Goal: Task Accomplishment & Management: Use online tool/utility

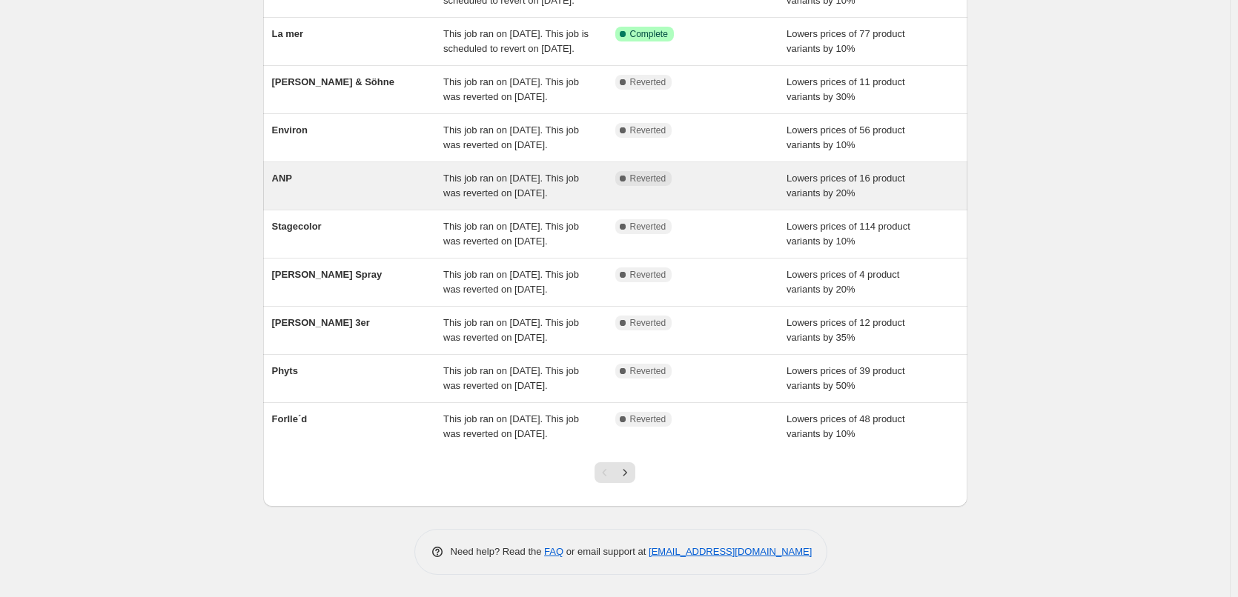
scroll to position [314, 0]
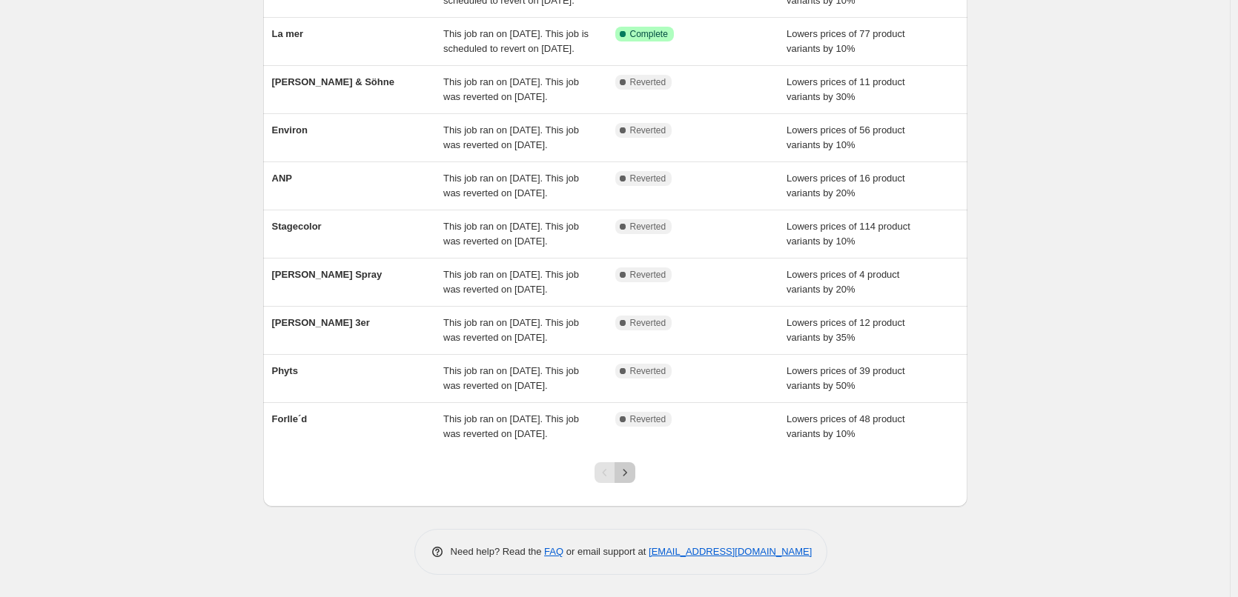
click at [635, 464] on button "Next" at bounding box center [624, 472] width 21 height 21
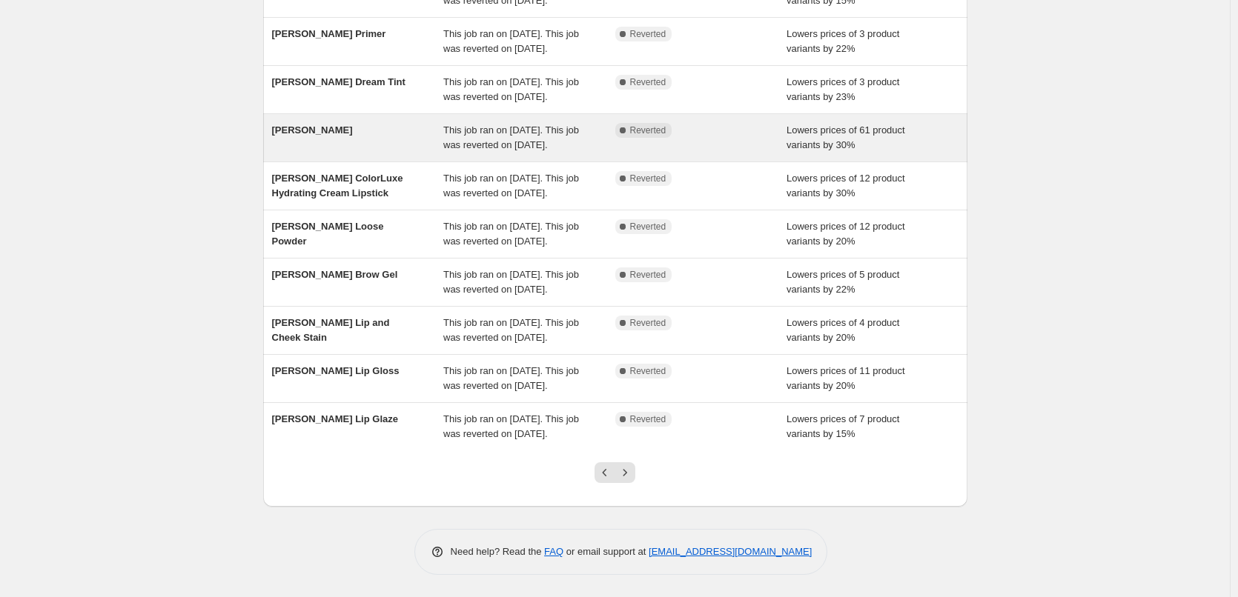
click at [312, 125] on span "[PERSON_NAME]" at bounding box center [312, 130] width 81 height 11
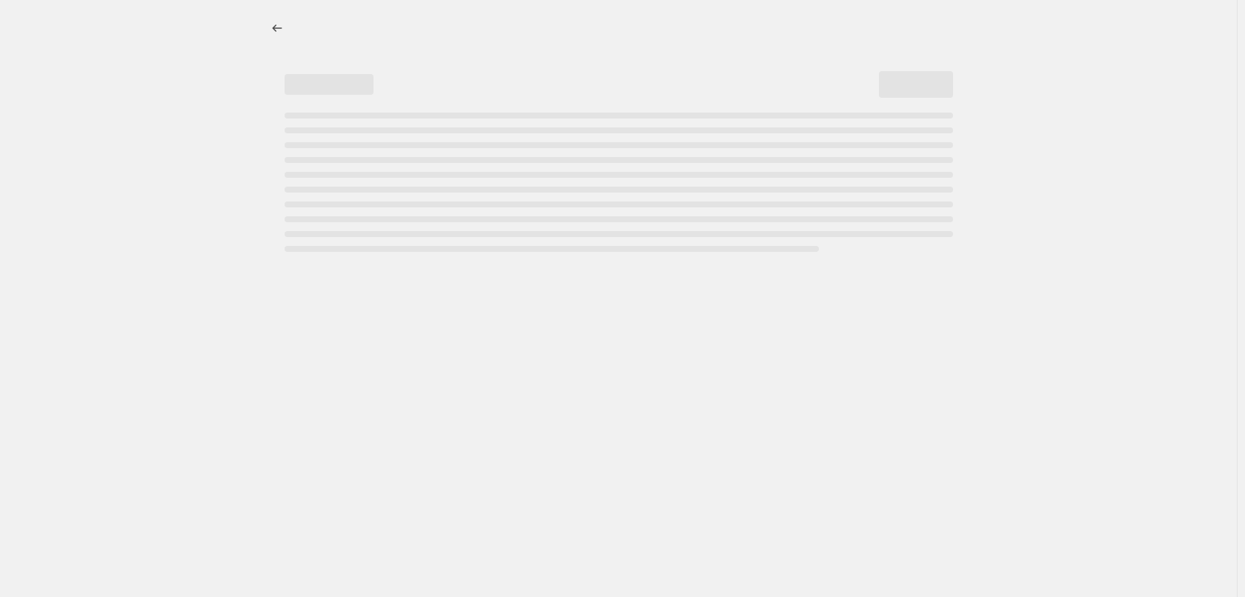
select select "percentage"
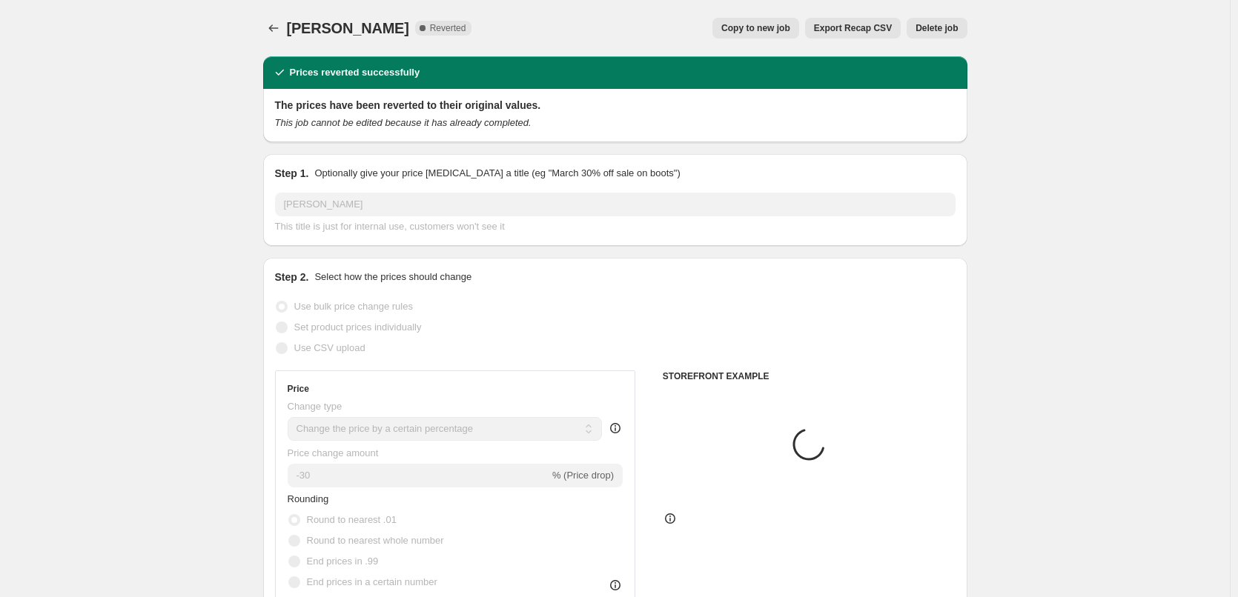
select select "vendor"
click at [740, 33] on span "Copy to new job" at bounding box center [755, 28] width 69 height 12
select select "percentage"
select select "vendor"
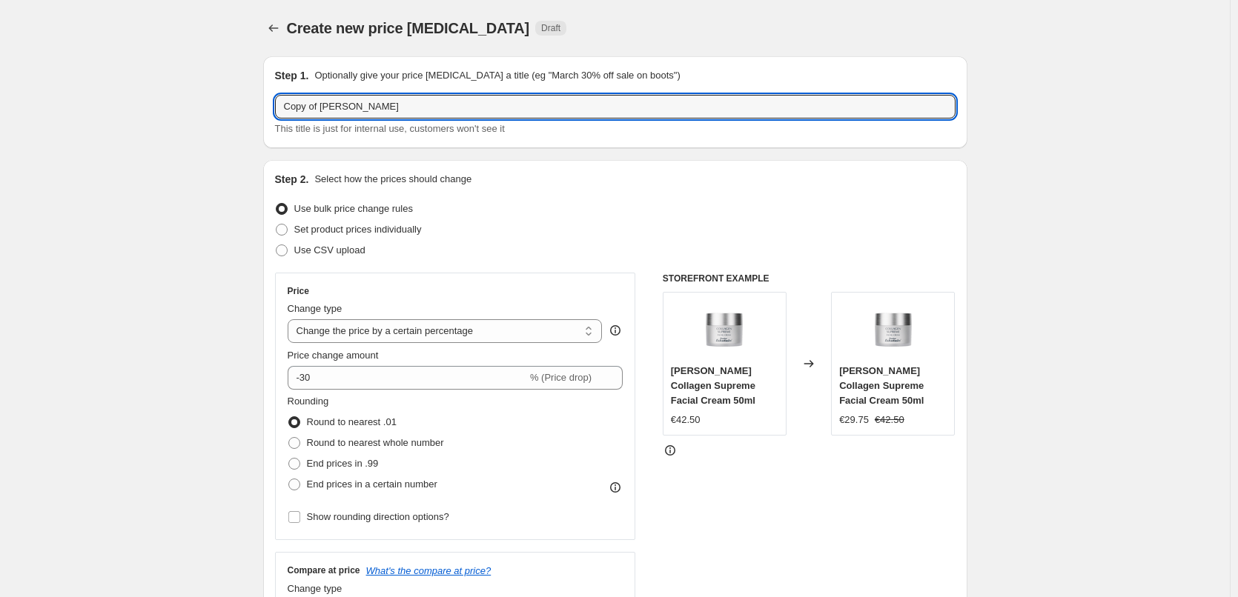
drag, startPoint x: 322, startPoint y: 105, endPoint x: 204, endPoint y: 114, distance: 118.9
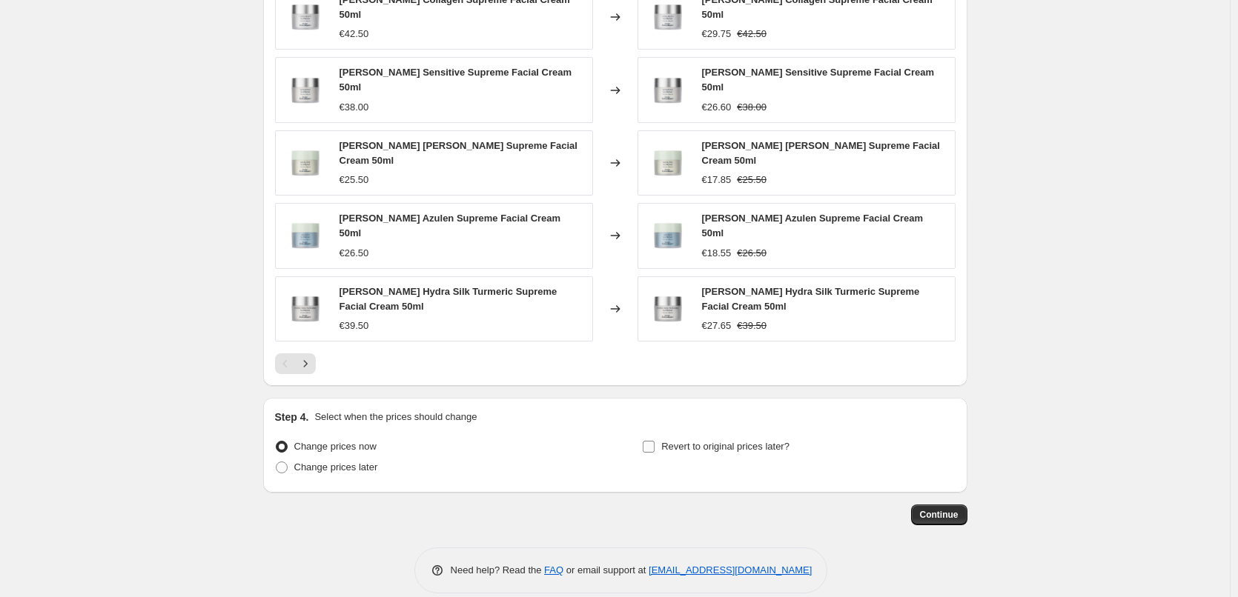
type input "[PERSON_NAME]"
click at [692, 441] on span "Revert to original prices later?" at bounding box center [725, 446] width 128 height 11
click at [654, 441] on input "Revert to original prices later?" at bounding box center [649, 447] width 12 height 12
checkbox input "true"
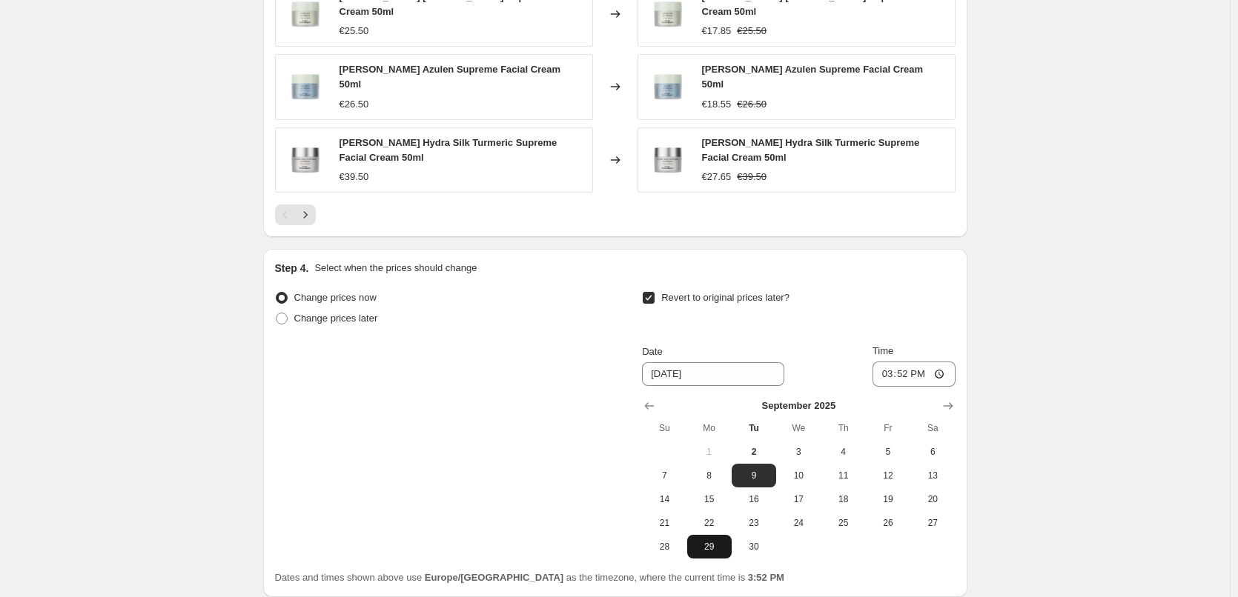
scroll to position [1310, 0]
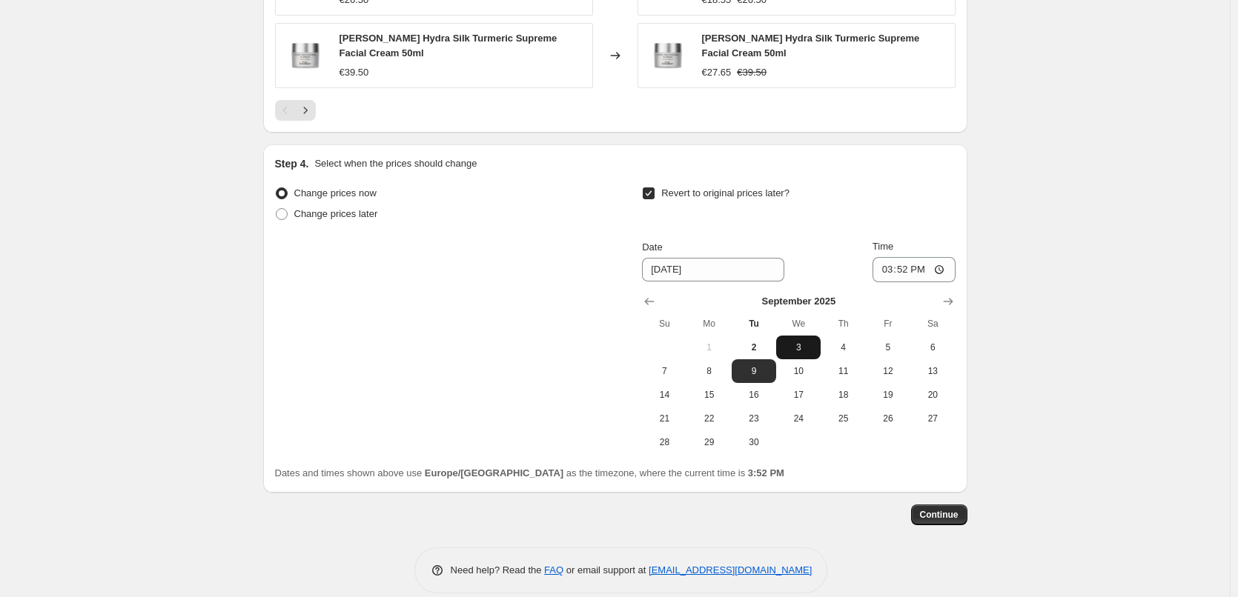
drag, startPoint x: 793, startPoint y: 337, endPoint x: 812, endPoint y: 325, distance: 23.0
click at [794, 337] on button "3" at bounding box center [798, 348] width 44 height 24
type input "9/3/2025"
click at [896, 257] on input "15:52" at bounding box center [913, 269] width 83 height 25
type input "03:00"
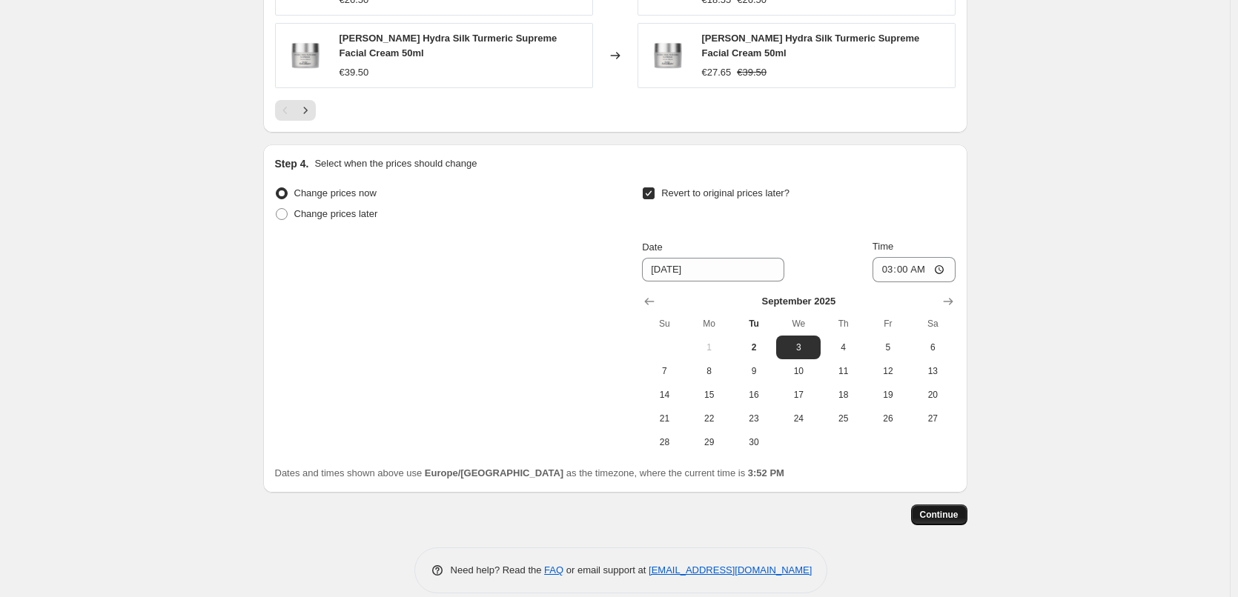
click at [955, 509] on span "Continue" at bounding box center [939, 515] width 39 height 12
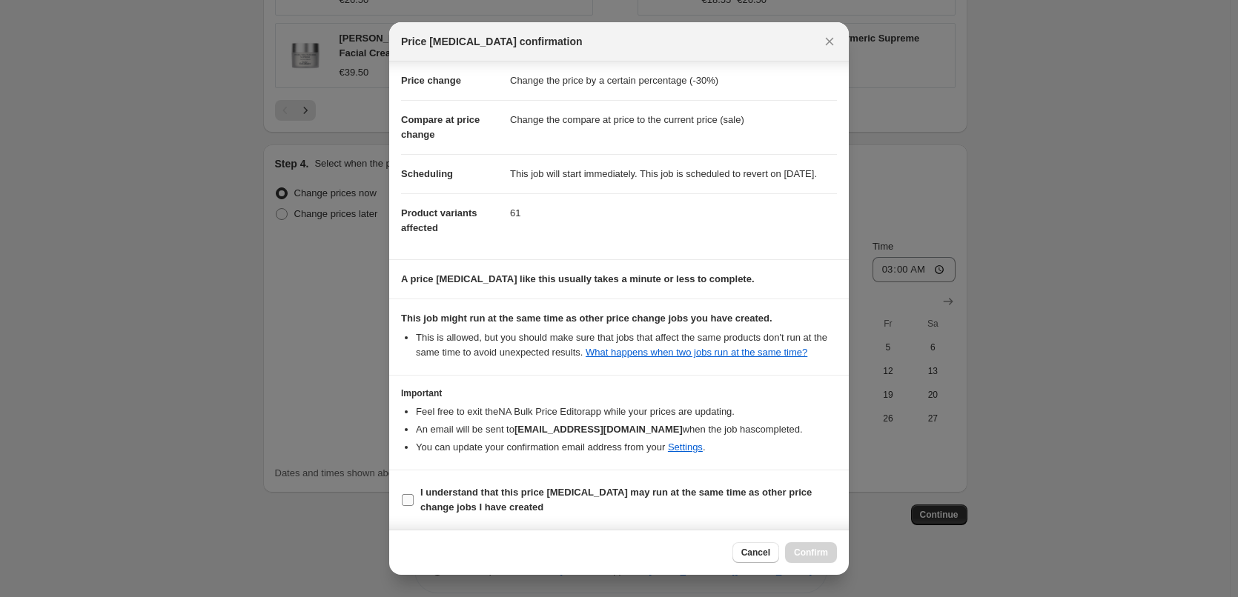
scroll to position [42, 0]
click at [491, 505] on b "I understand that this price change job may run at the same time as other price…" at bounding box center [615, 500] width 391 height 26
click at [414, 505] on input "I understand that this price change job may run at the same time as other price…" at bounding box center [408, 500] width 12 height 12
checkbox input "true"
click at [801, 549] on span "Confirm" at bounding box center [811, 553] width 34 height 12
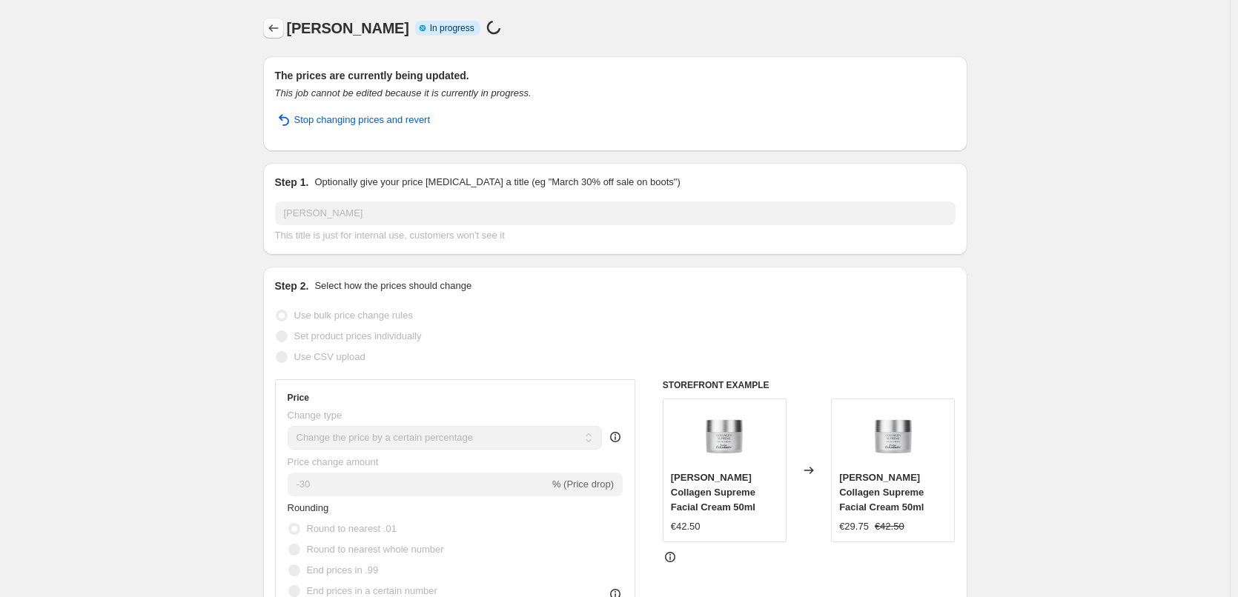
click at [281, 30] on icon "Price change jobs" at bounding box center [273, 28] width 15 height 15
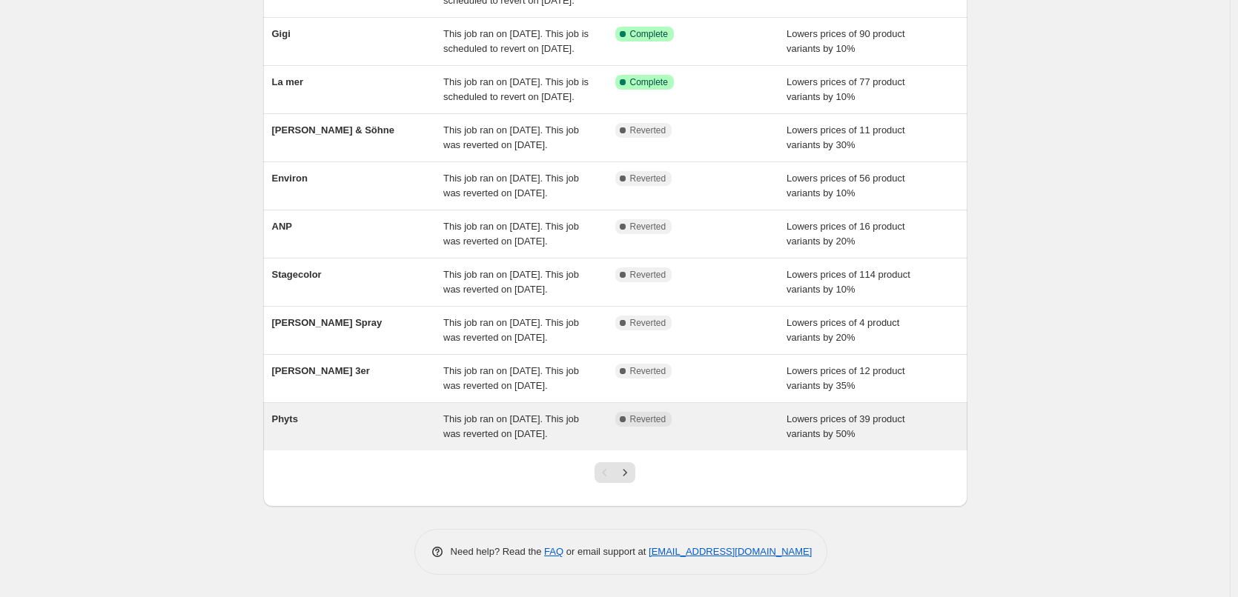
scroll to position [314, 0]
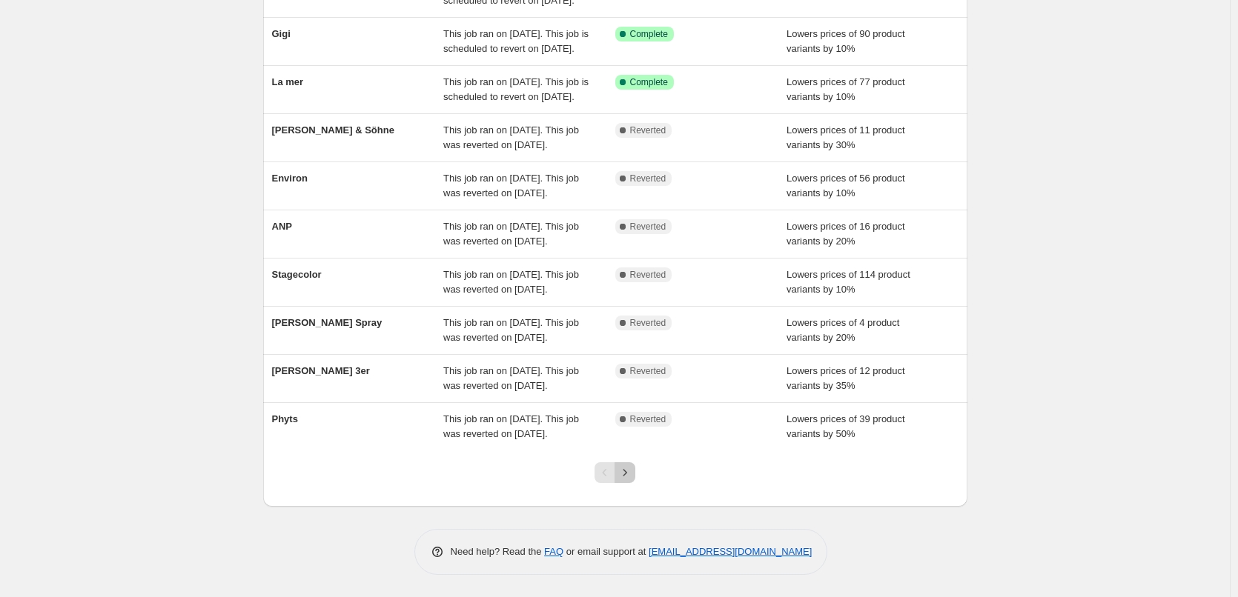
click at [632, 479] on icon "Next" at bounding box center [624, 472] width 15 height 15
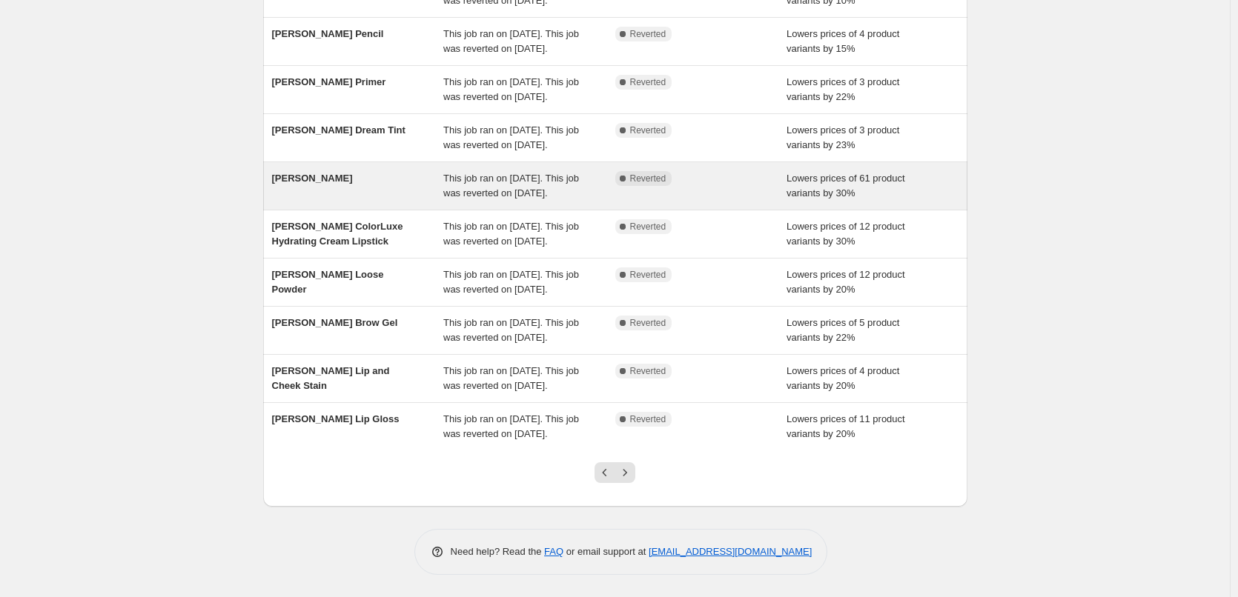
click at [319, 171] on div "[PERSON_NAME]" at bounding box center [358, 186] width 172 height 30
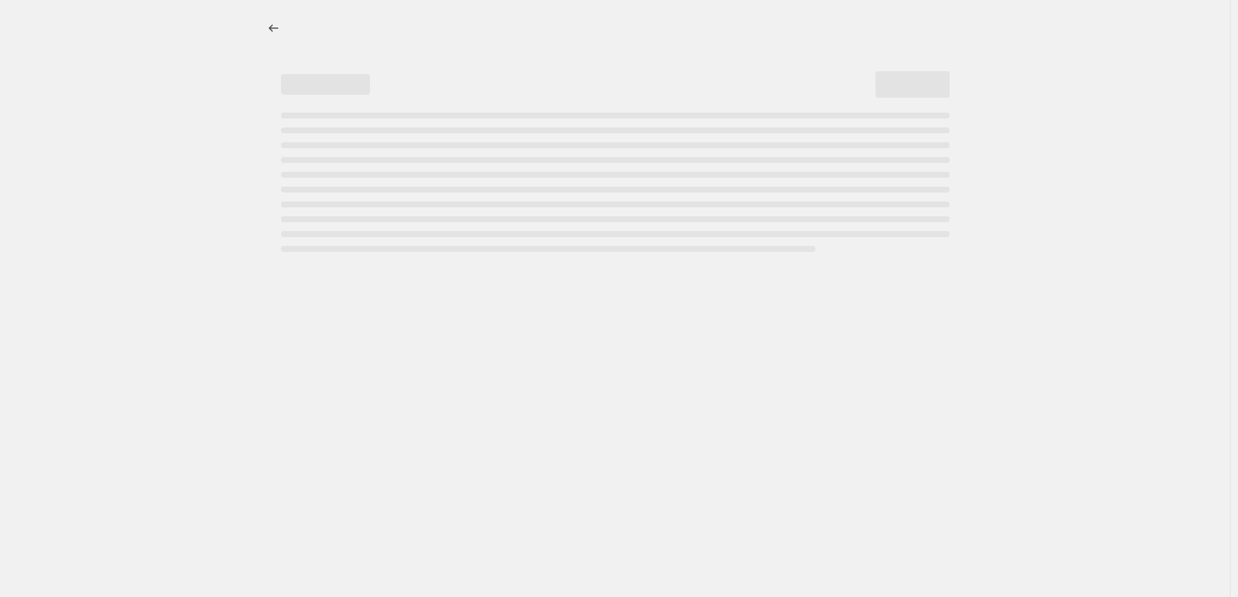
select select "percentage"
select select "vendor"
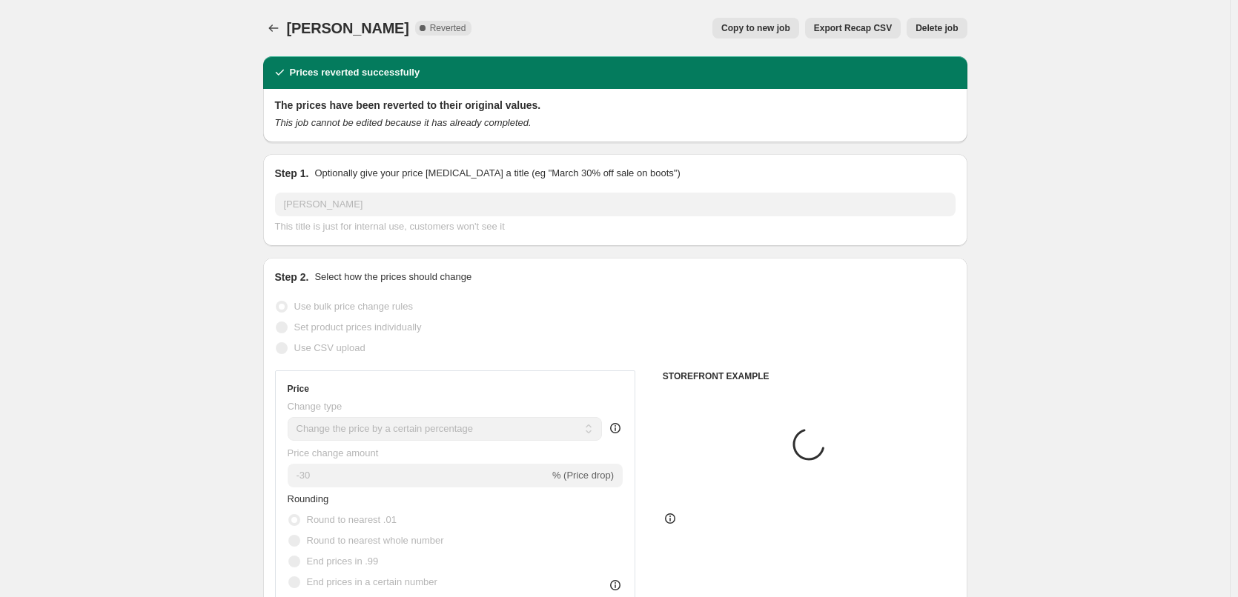
click at [953, 24] on span "Delete job" at bounding box center [936, 28] width 42 height 12
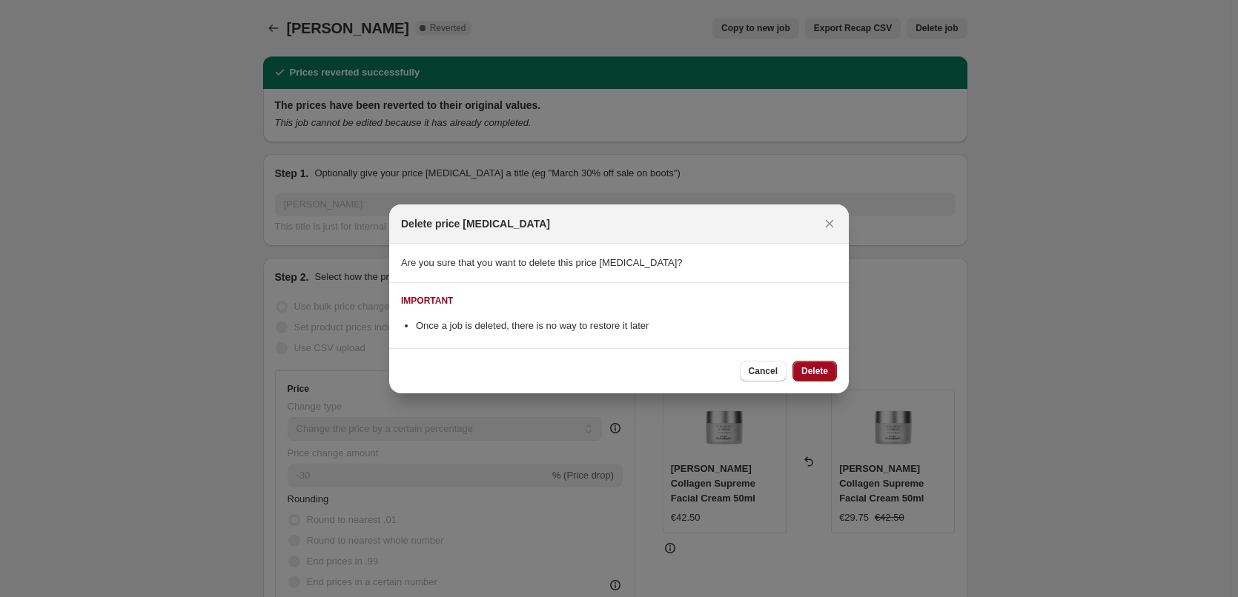
click at [806, 376] on span "Delete" at bounding box center [814, 371] width 27 height 12
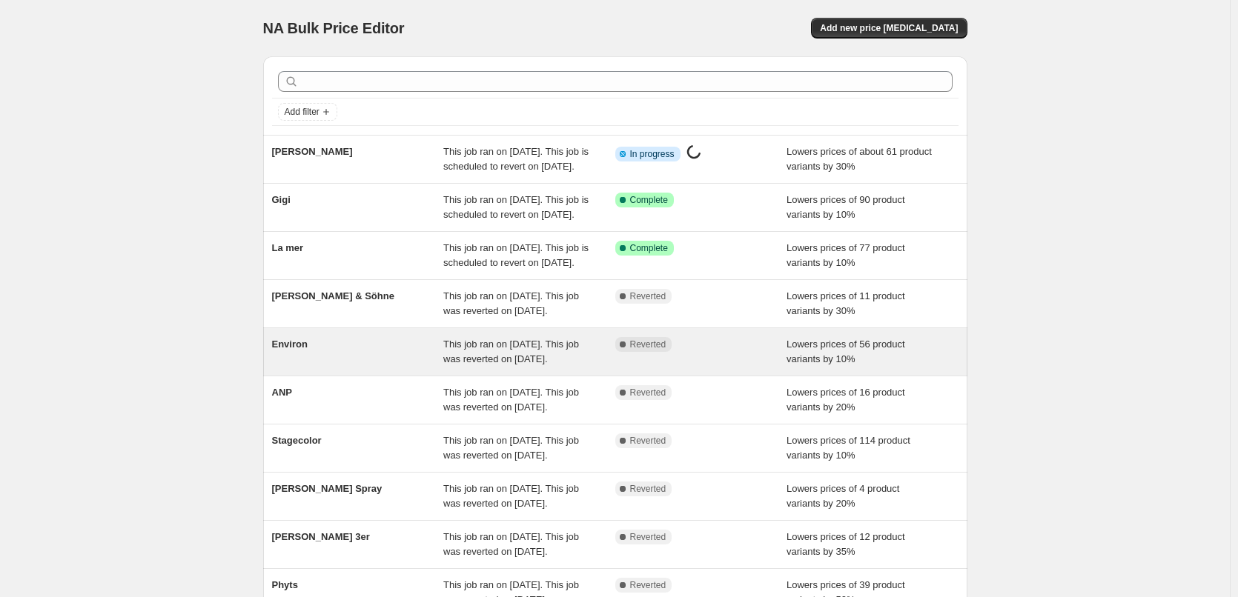
scroll to position [314, 0]
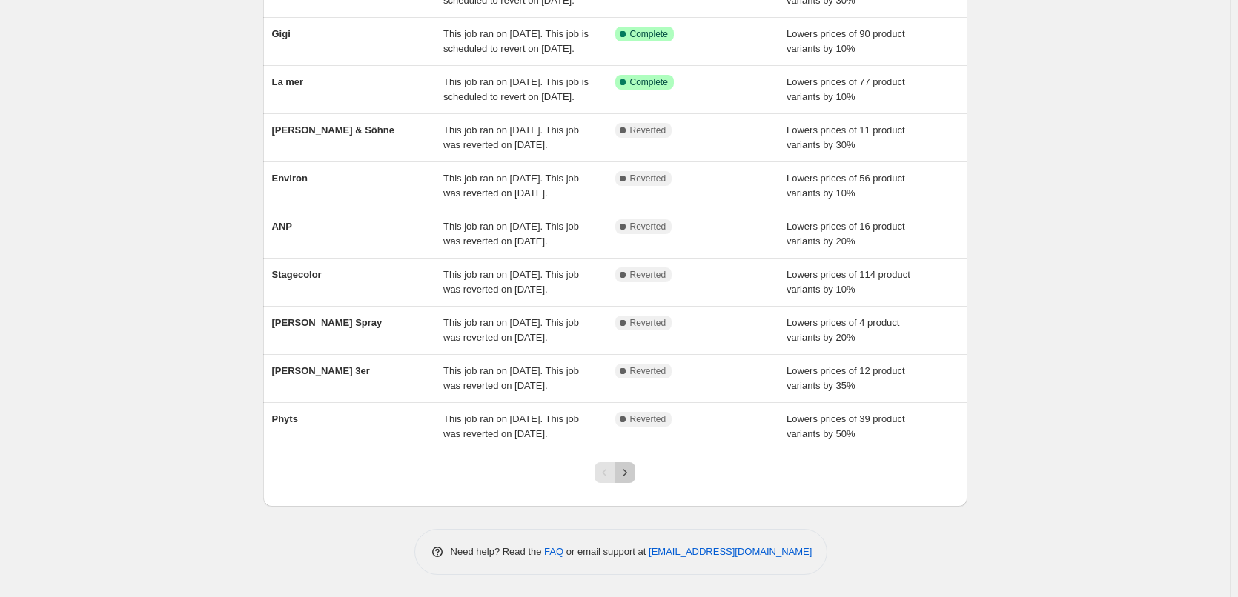
click at [632, 475] on icon "Next" at bounding box center [624, 472] width 15 height 15
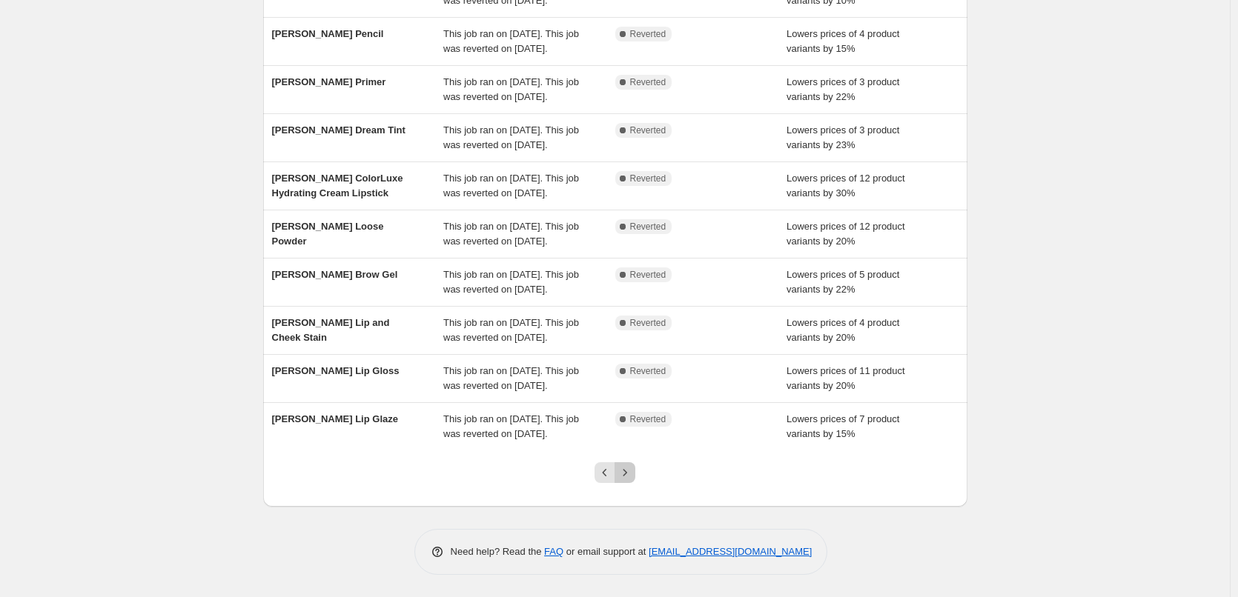
click at [632, 475] on icon "Next" at bounding box center [624, 472] width 15 height 15
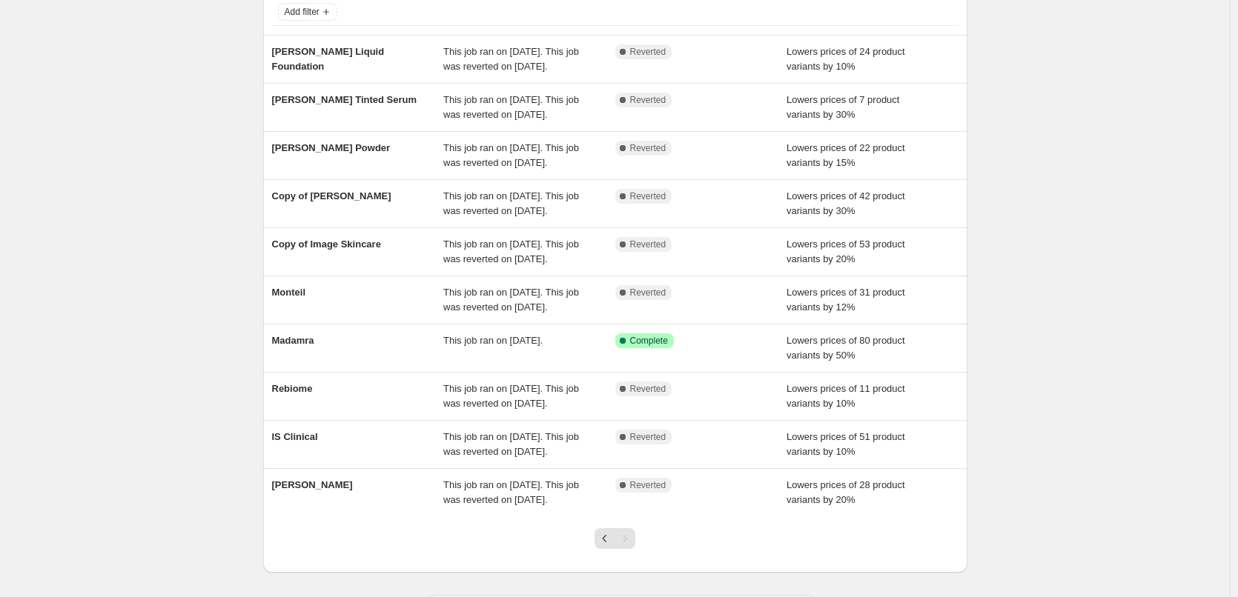
scroll to position [255, 0]
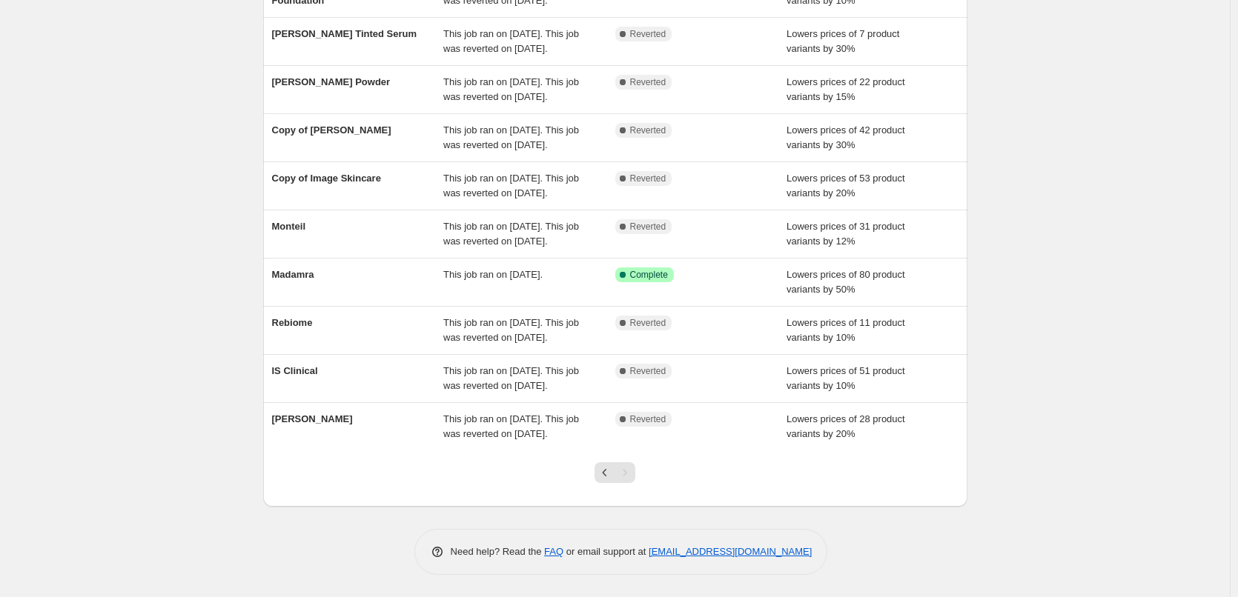
click at [633, 475] on div "Pagination" at bounding box center [624, 472] width 21 height 21
click at [605, 475] on icon "Previous" at bounding box center [604, 472] width 15 height 15
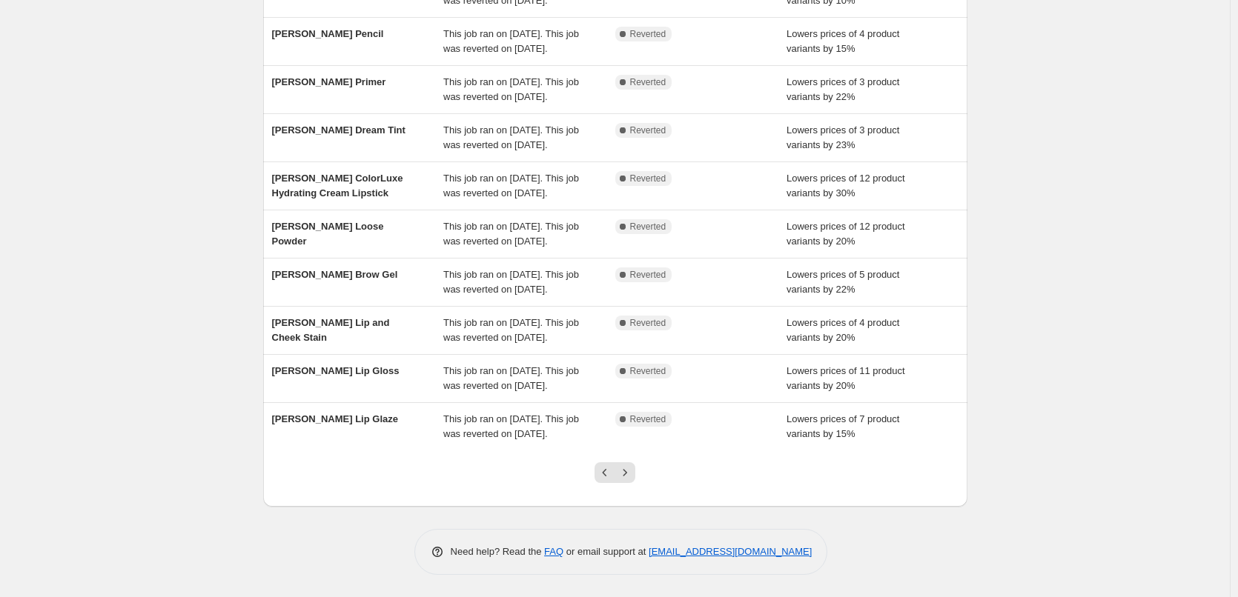
scroll to position [314, 0]
click at [605, 475] on icon "Previous" at bounding box center [604, 472] width 15 height 15
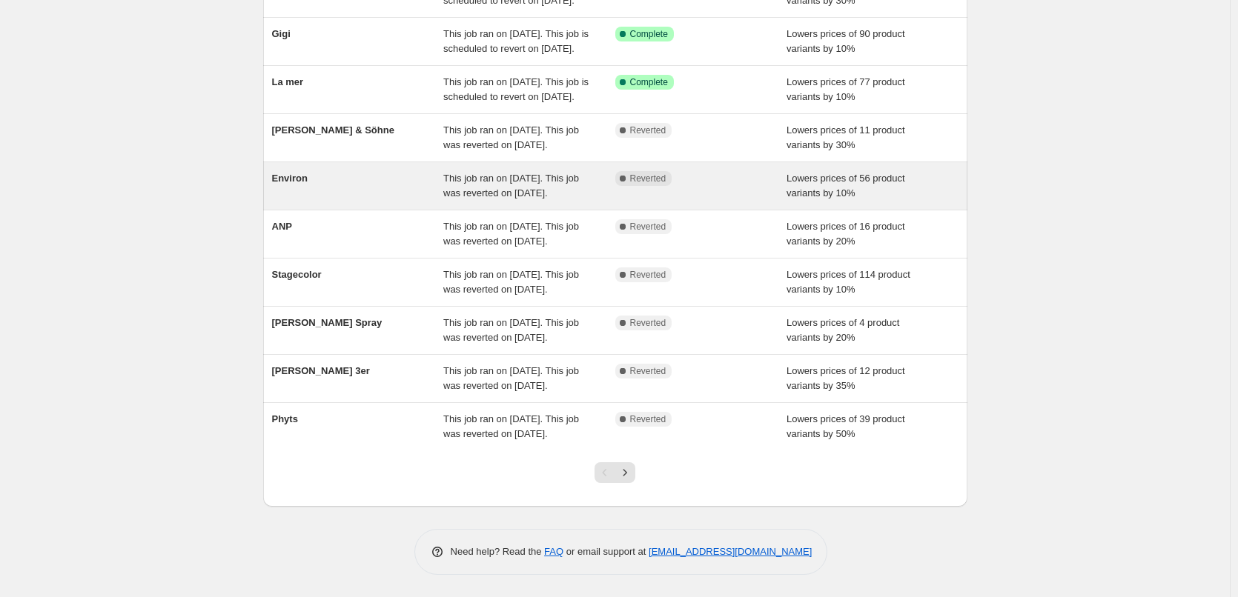
scroll to position [222, 0]
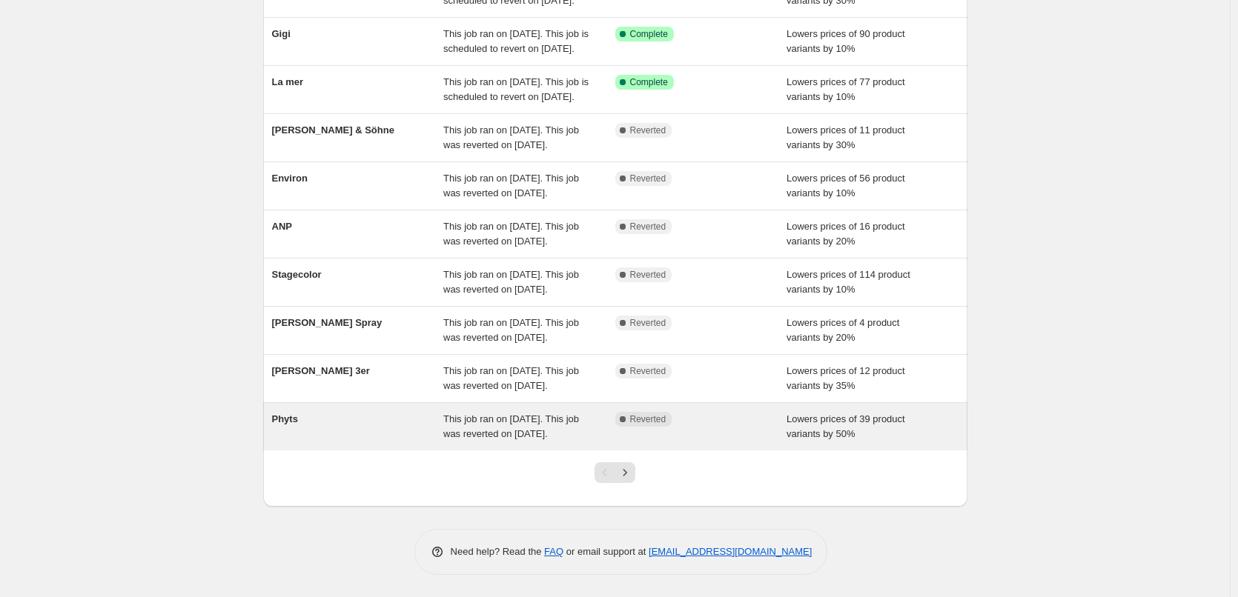
click at [346, 442] on div "Phyts" at bounding box center [358, 427] width 172 height 30
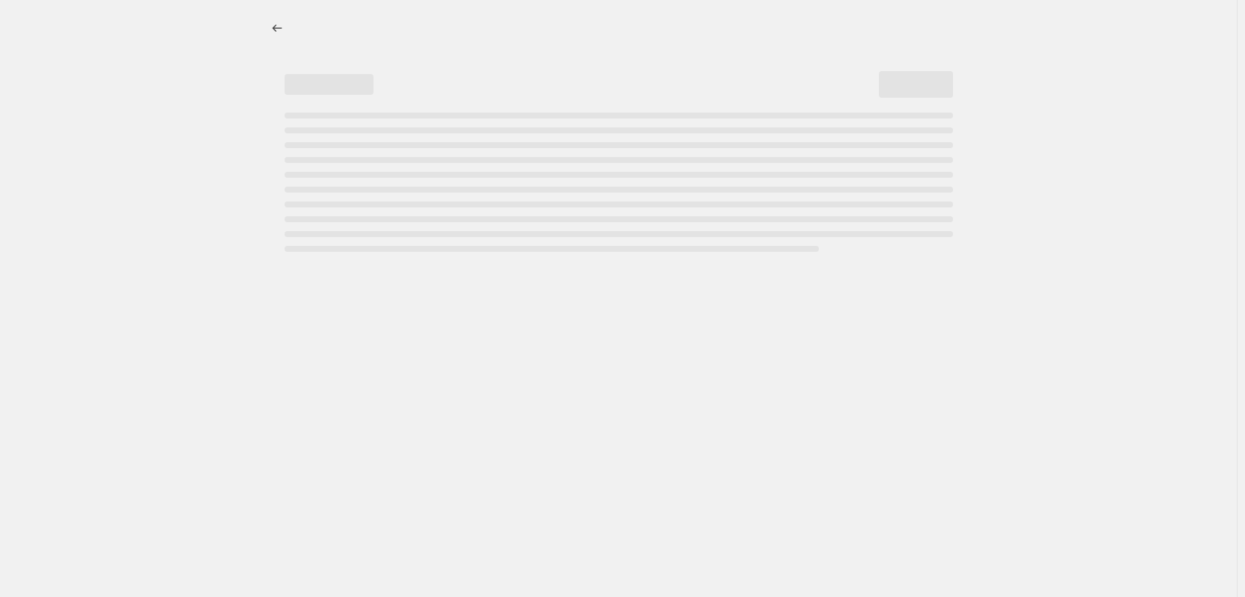
select select "percentage"
select select "vendor"
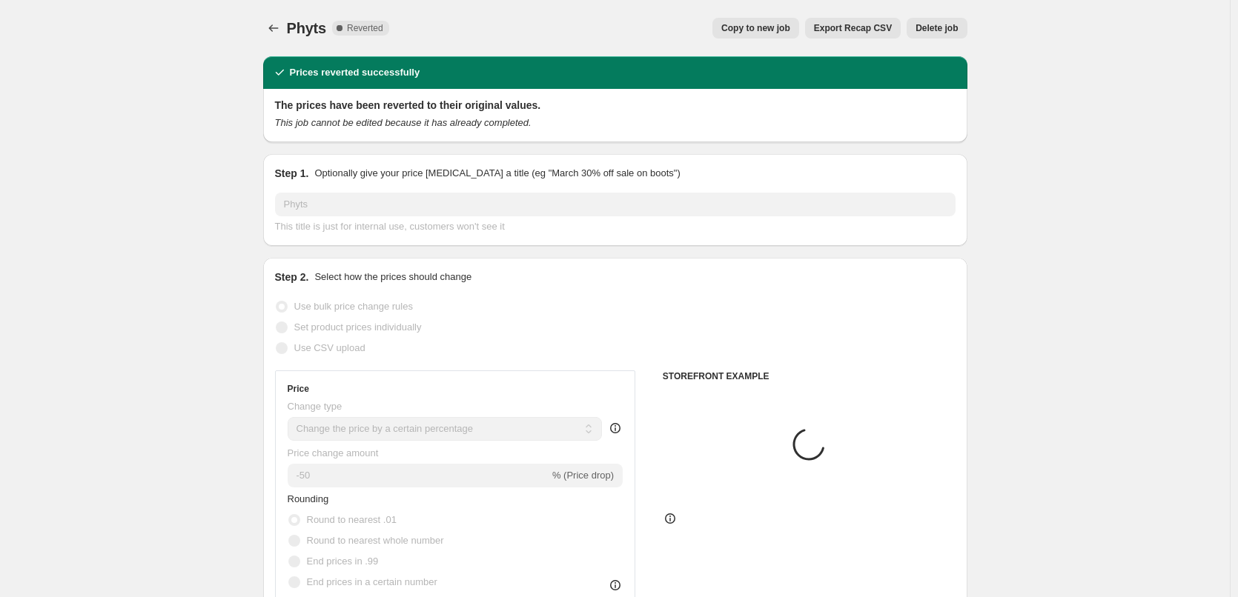
click at [952, 36] on button "Delete job" at bounding box center [936, 28] width 60 height 21
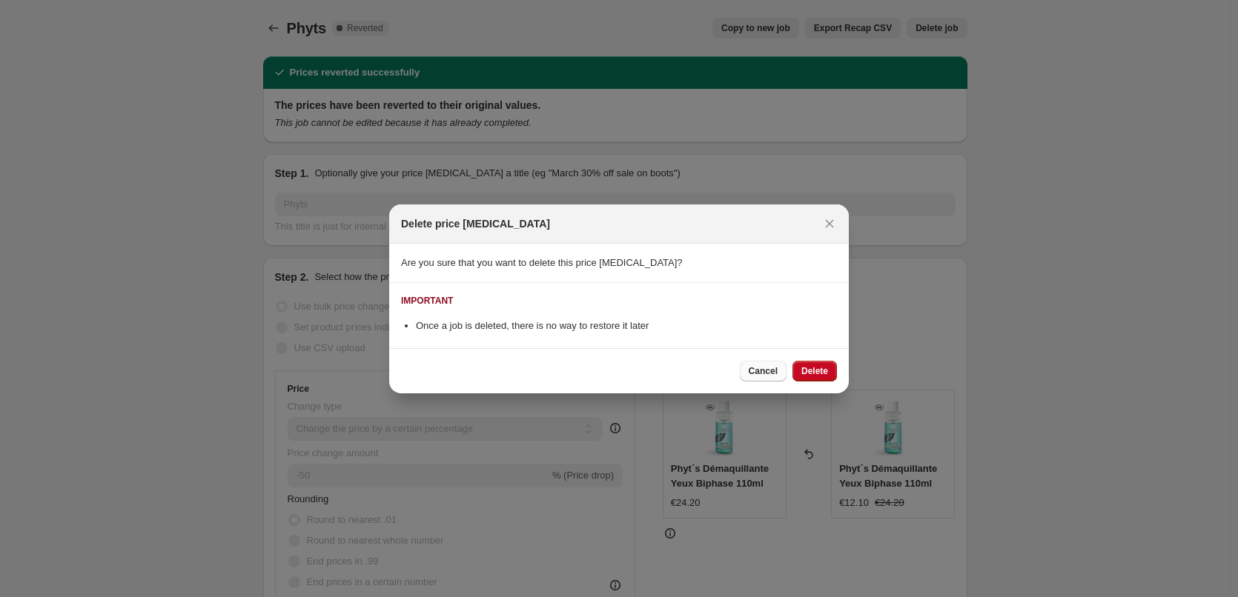
click at [751, 377] on button "Cancel" at bounding box center [763, 371] width 47 height 21
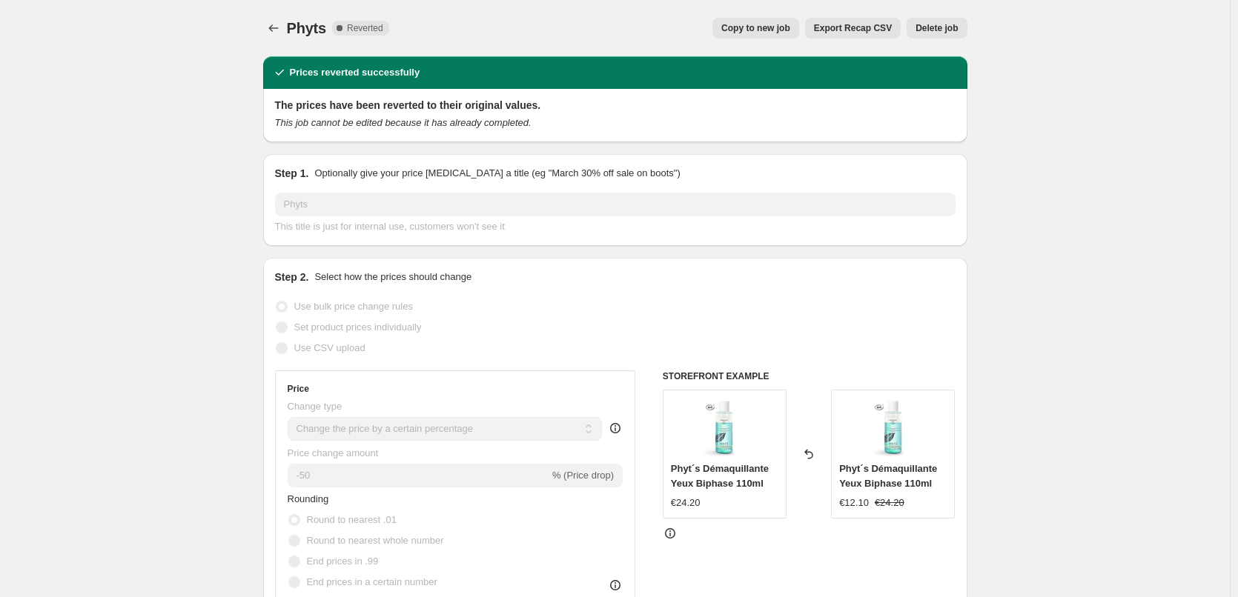
click at [757, 24] on span "Copy to new job" at bounding box center [755, 28] width 69 height 12
select select "percentage"
select select "vendor"
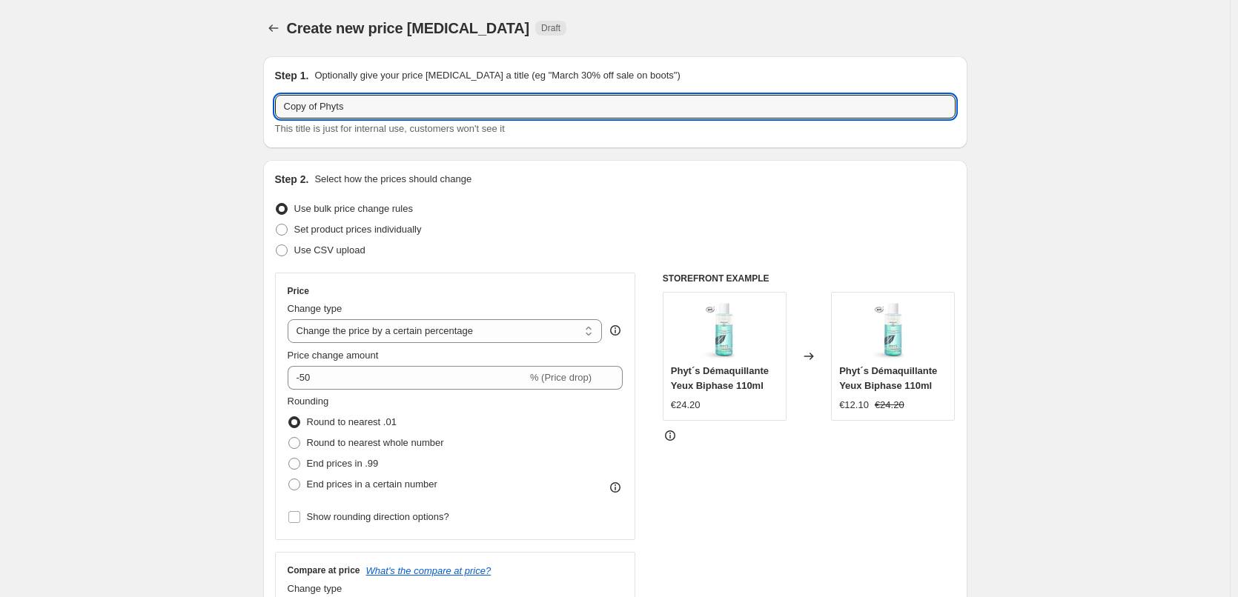
drag, startPoint x: 322, startPoint y: 104, endPoint x: 174, endPoint y: 122, distance: 149.4
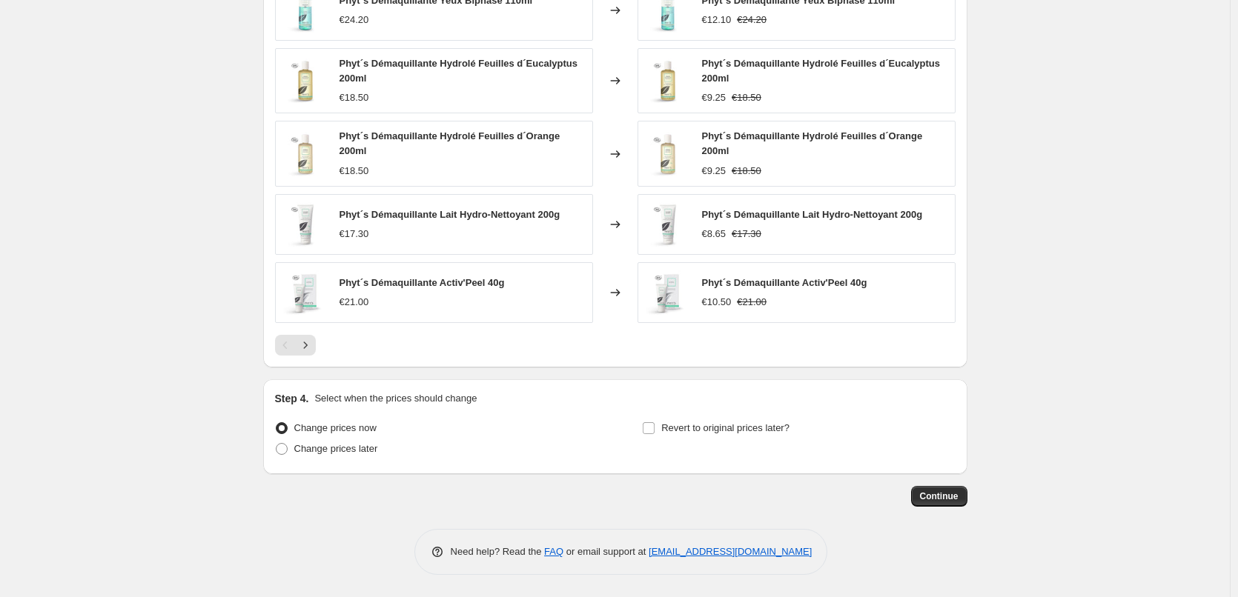
type input "Phyts"
click at [740, 445] on div "Revert to original prices later?" at bounding box center [798, 440] width 313 height 44
click at [737, 437] on label "Revert to original prices later?" at bounding box center [715, 428] width 147 height 21
click at [654, 434] on input "Revert to original prices later?" at bounding box center [649, 428] width 12 height 12
checkbox input "true"
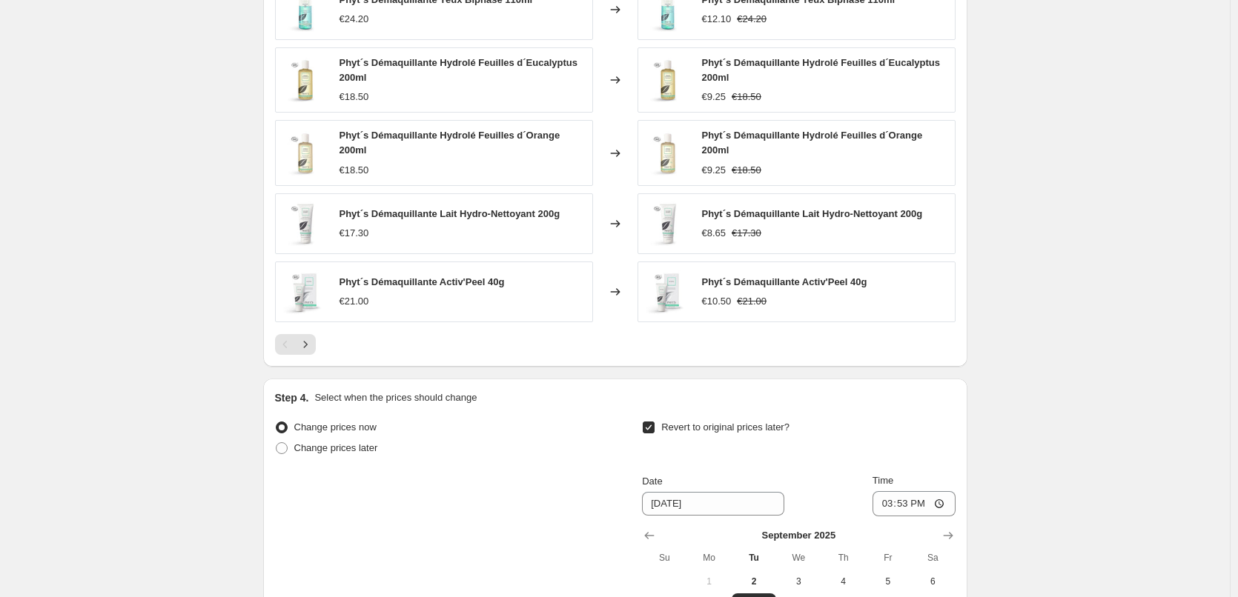
scroll to position [1210, 0]
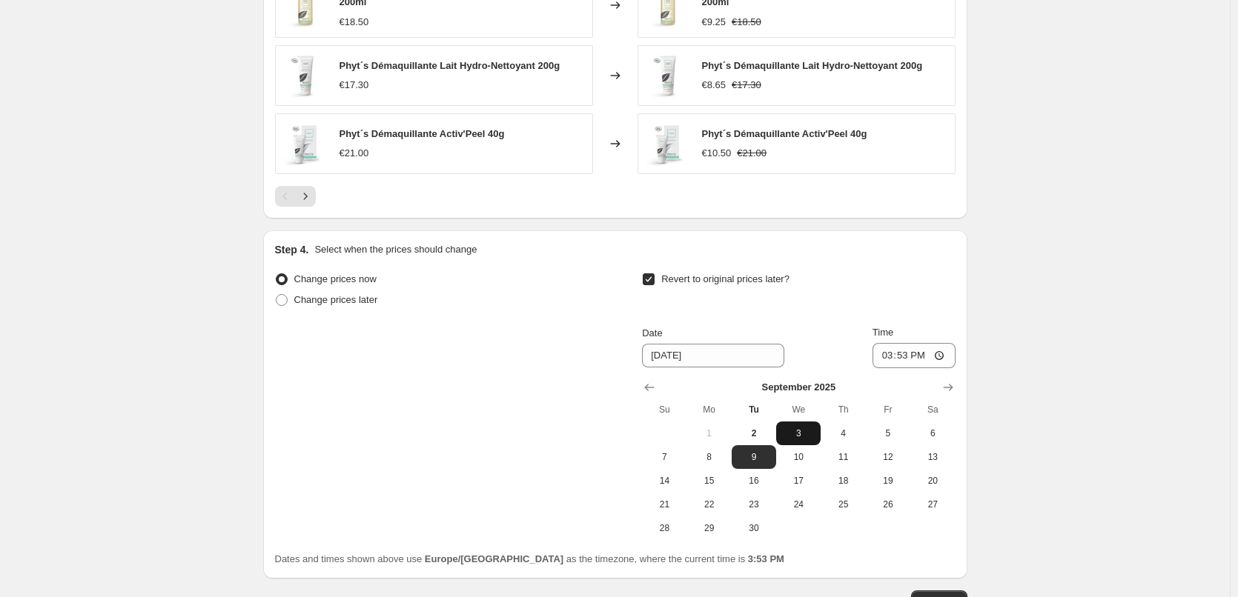
click at [794, 422] on button "3" at bounding box center [798, 434] width 44 height 24
type input "9/3/2025"
click at [888, 357] on input "15:53" at bounding box center [913, 355] width 83 height 25
type input "03:00"
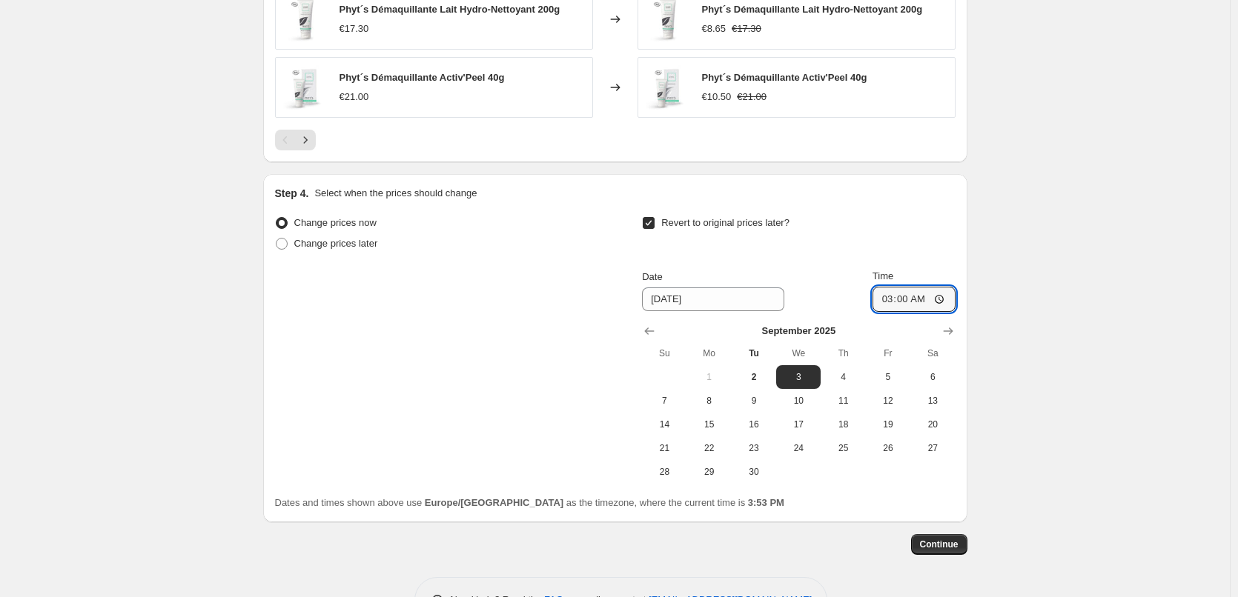
scroll to position [1315, 0]
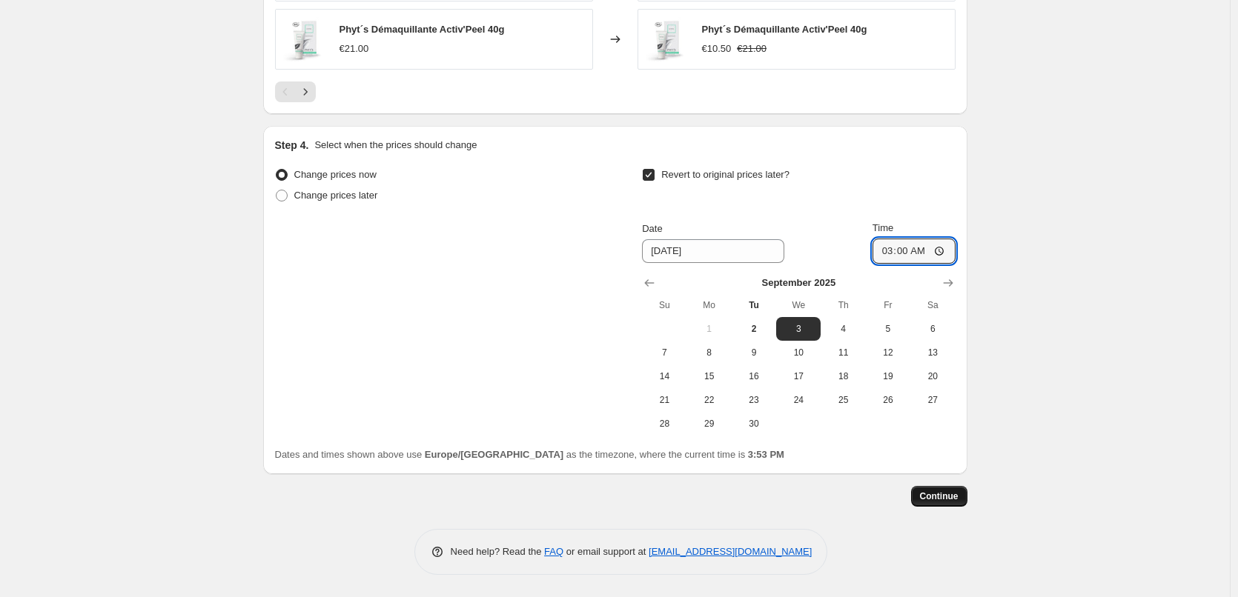
click at [957, 486] on button "Continue" at bounding box center [939, 496] width 56 height 21
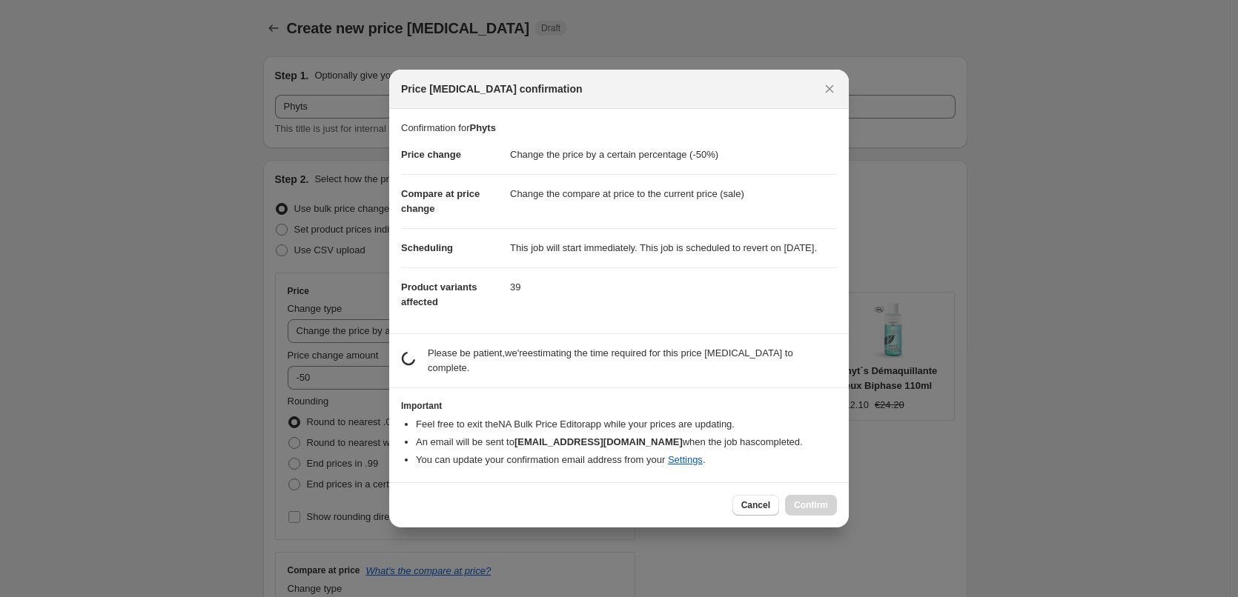
scroll to position [0, 0]
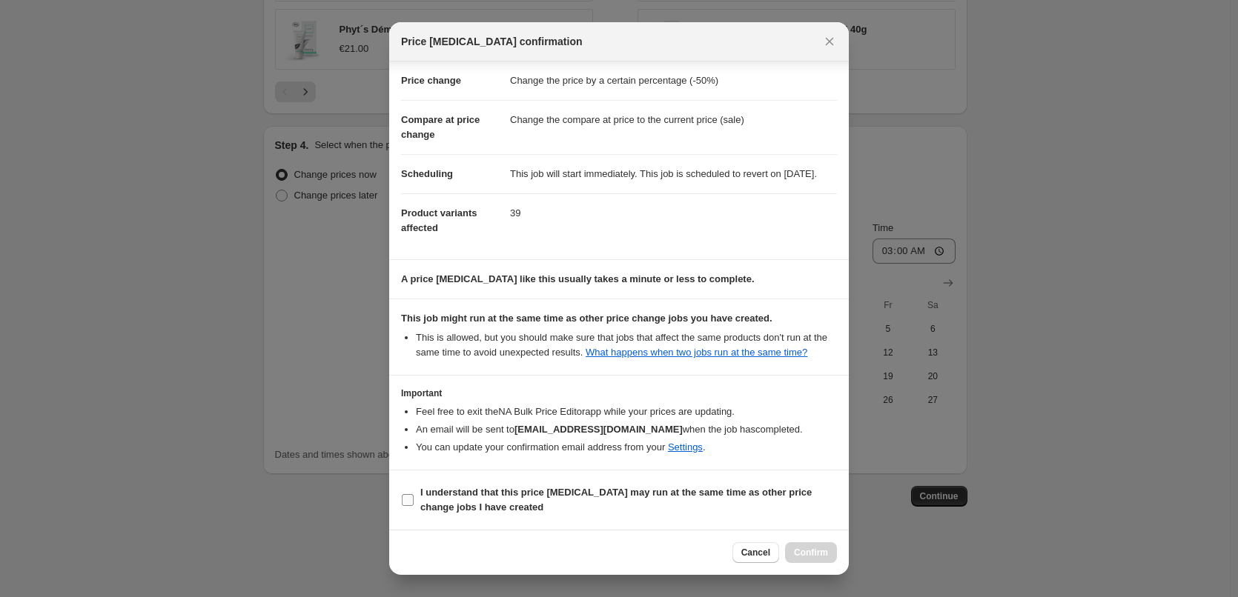
click at [462, 491] on b "I understand that this price change job may run at the same time as other price…" at bounding box center [615, 500] width 391 height 26
click at [414, 494] on input "I understand that this price change job may run at the same time as other price…" at bounding box center [408, 500] width 12 height 12
checkbox input "true"
click at [832, 549] on div "Cancel Confirm" at bounding box center [618, 552] width 459 height 45
click at [832, 549] on button "Confirm" at bounding box center [811, 553] width 52 height 21
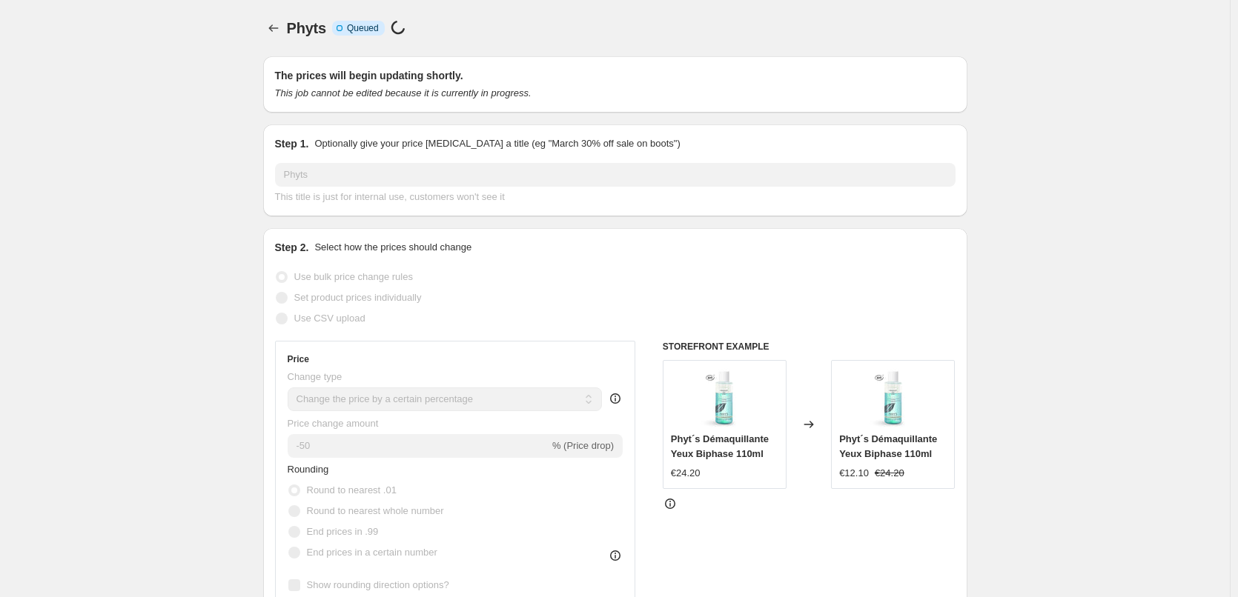
click at [281, 31] on icon "Price change jobs" at bounding box center [273, 28] width 15 height 15
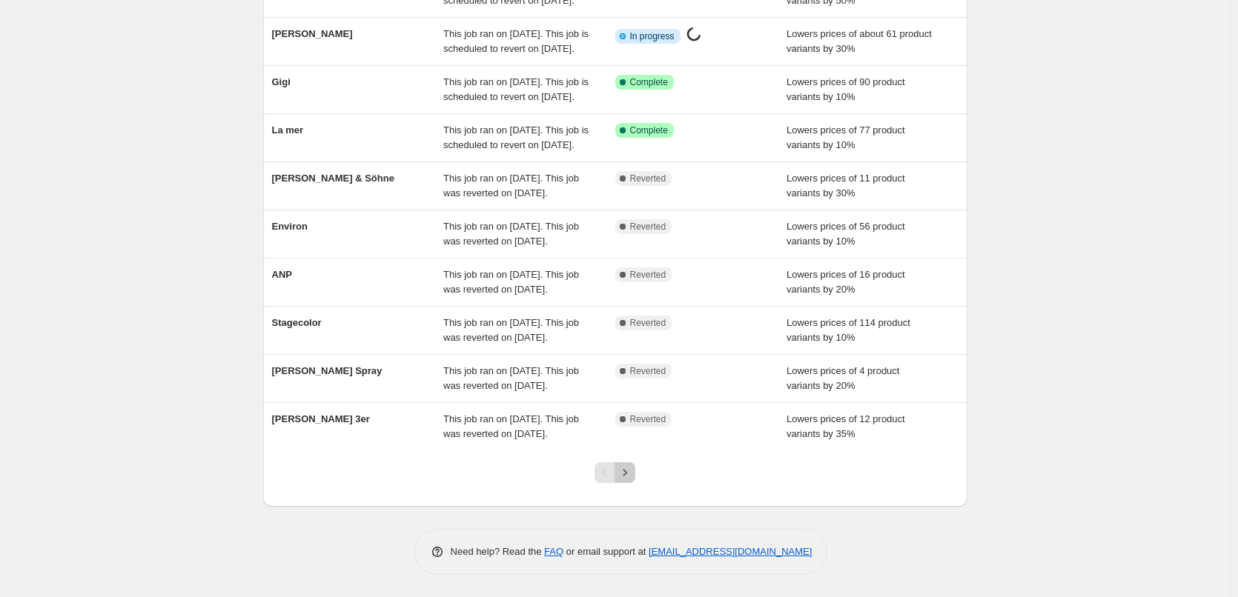
click at [626, 466] on icon "Next" at bounding box center [624, 472] width 15 height 15
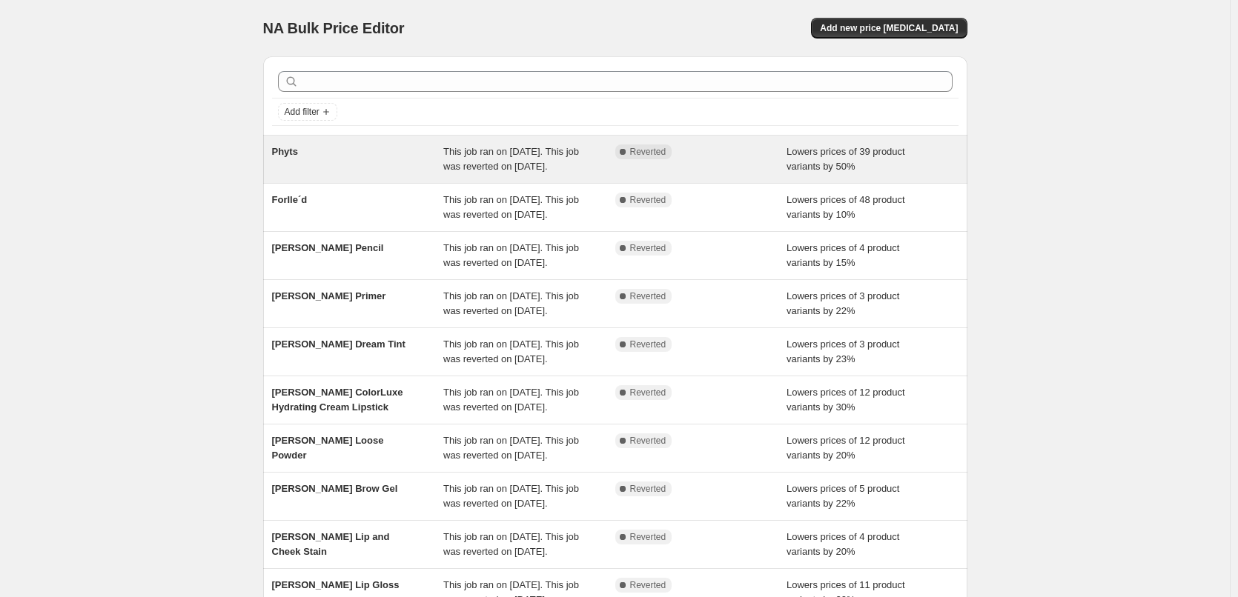
click at [296, 147] on span "Phyts" at bounding box center [285, 151] width 26 height 11
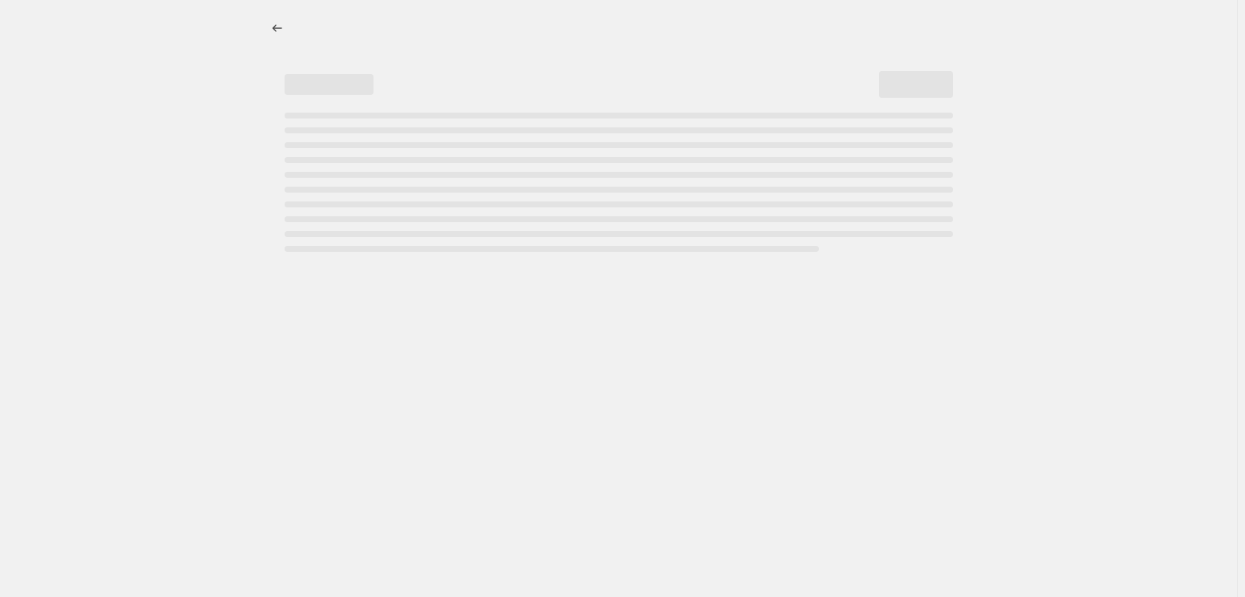
select select "percentage"
select select "vendor"
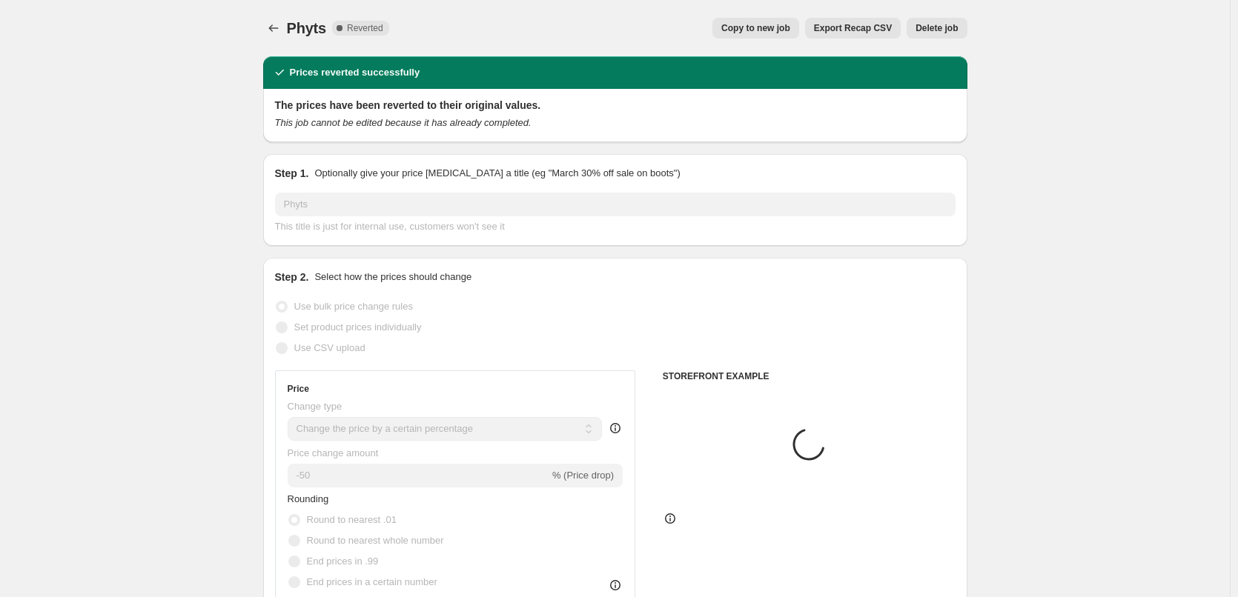
click at [955, 20] on button "Delete job" at bounding box center [936, 28] width 60 height 21
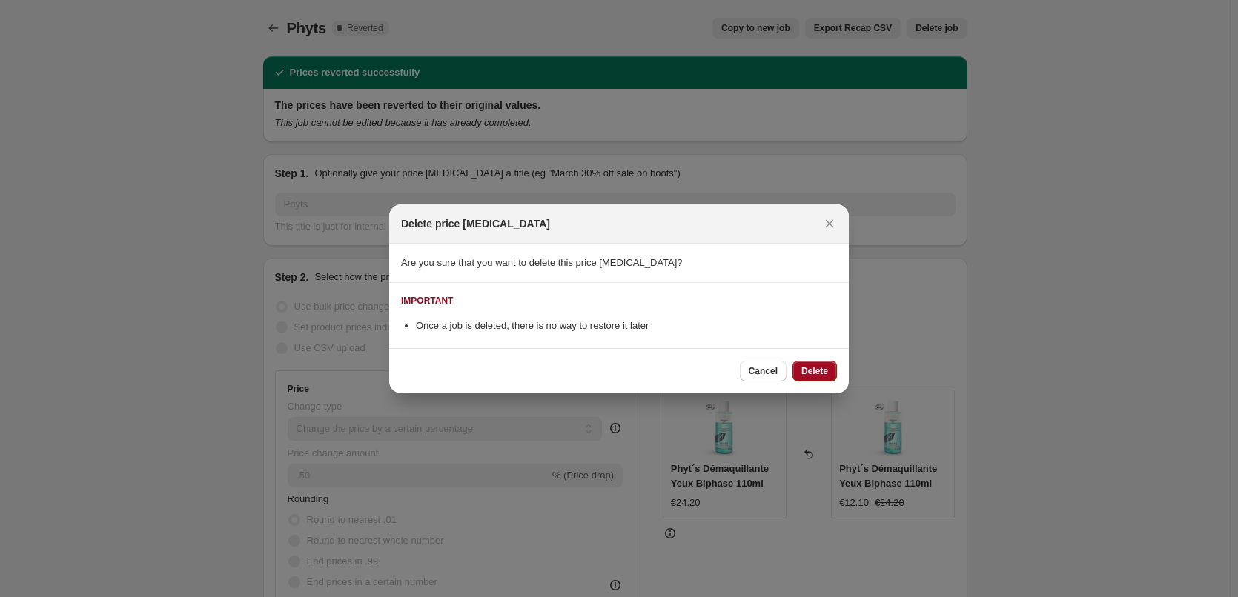
click at [806, 368] on span "Delete" at bounding box center [814, 371] width 27 height 12
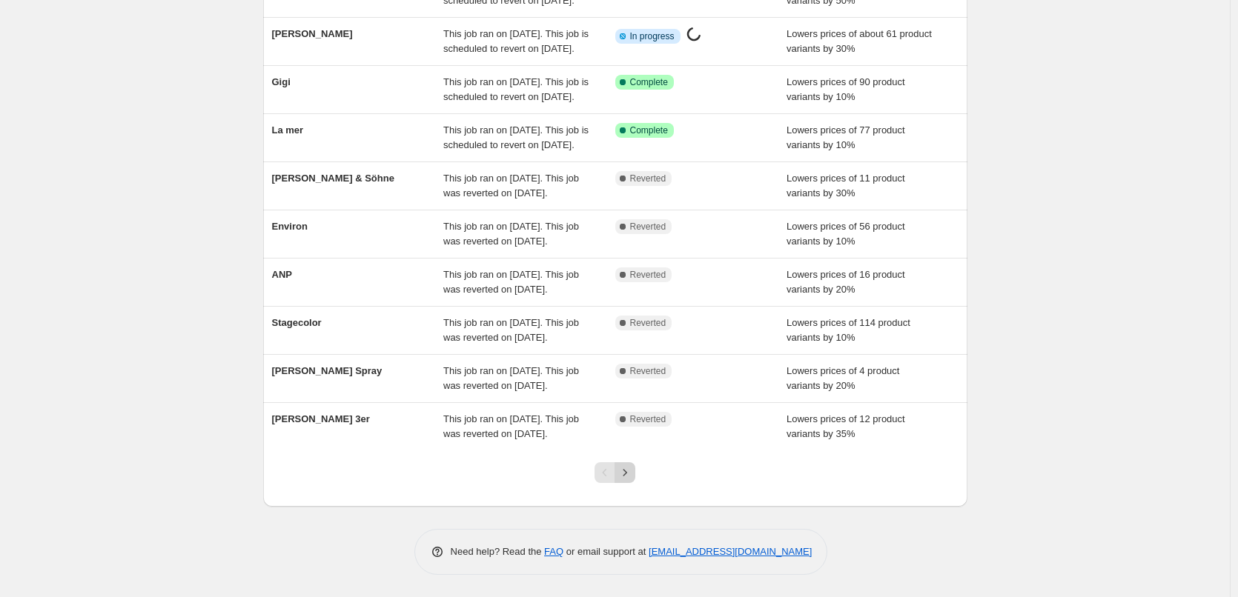
click at [625, 469] on icon "Next" at bounding box center [624, 472] width 15 height 15
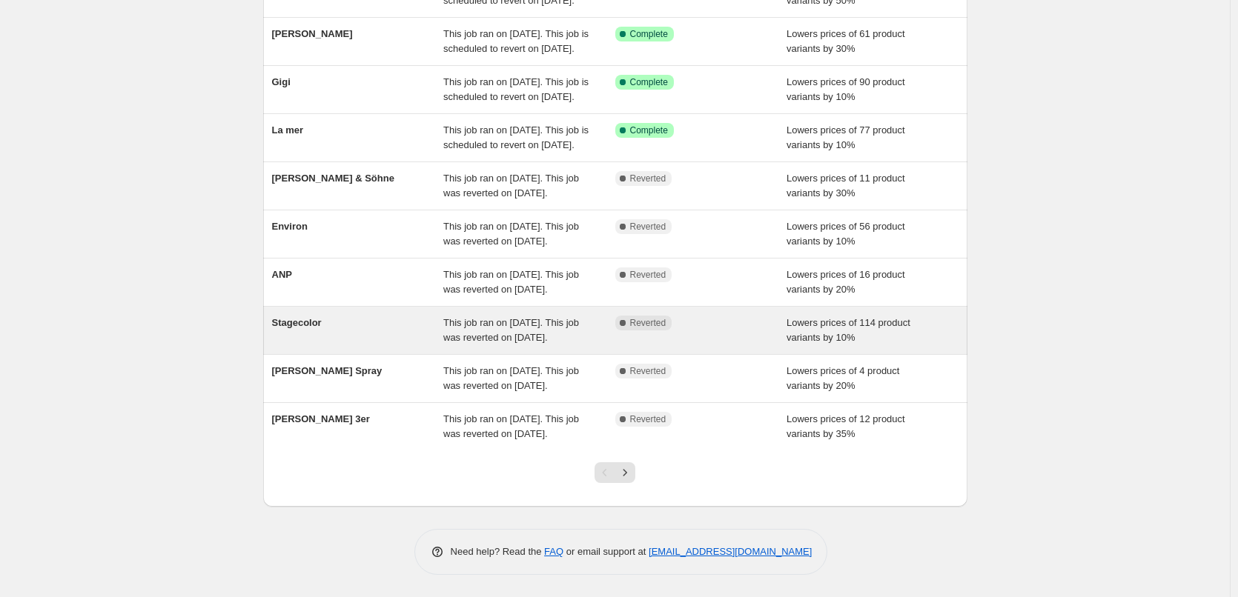
scroll to position [314, 0]
